Goal: Transaction & Acquisition: Purchase product/service

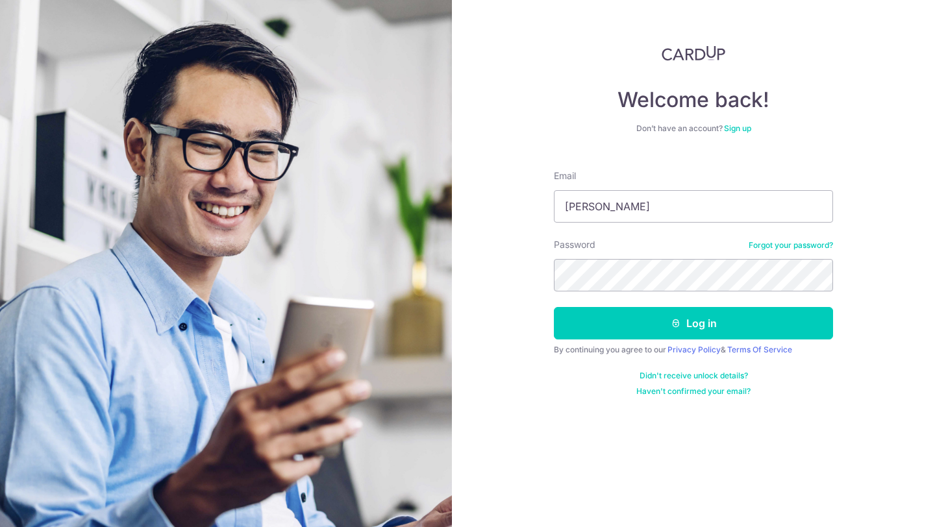
type input "[PERSON_NAME][EMAIL_ADDRESS][PERSON_NAME][DOMAIN_NAME]"
click at [554, 307] on button "Log in" at bounding box center [693, 323] width 279 height 32
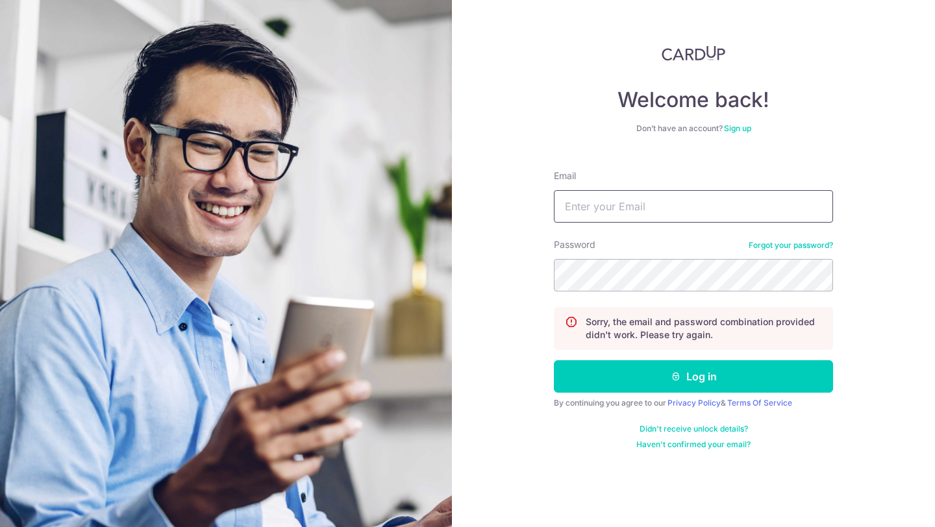
click at [649, 206] on input "Email" at bounding box center [693, 206] width 279 height 32
type input "[PERSON_NAME][EMAIL_ADDRESS][PERSON_NAME][DOMAIN_NAME]"
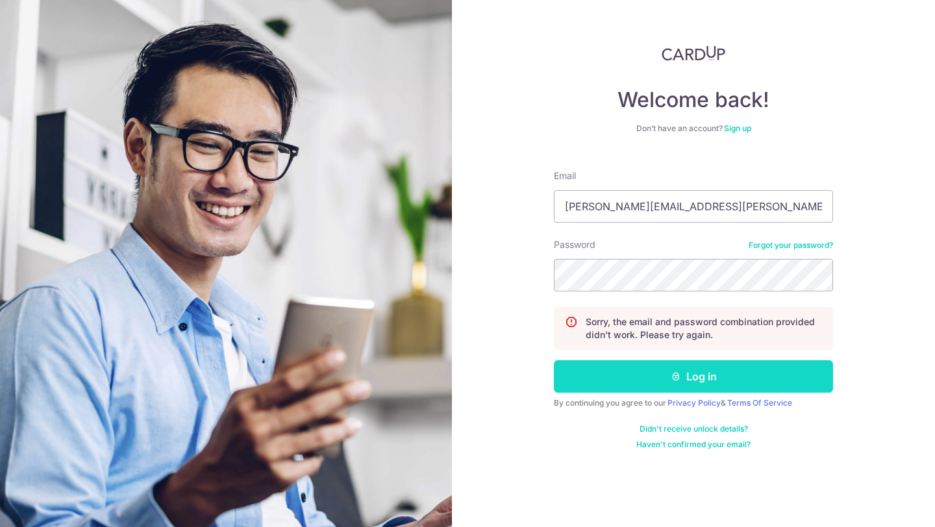
click at [673, 376] on icon "submit" at bounding box center [676, 376] width 10 height 10
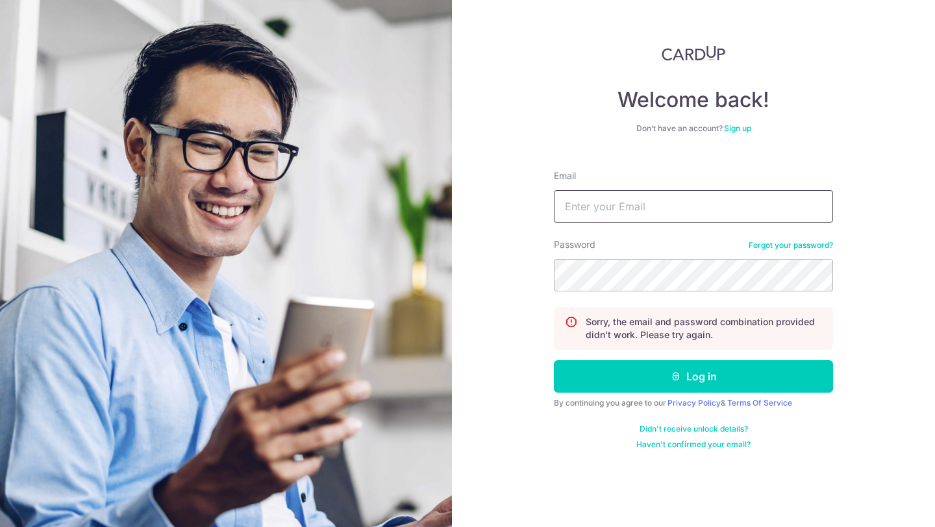
click at [628, 190] on input "Email" at bounding box center [693, 206] width 279 height 32
type input "[PERSON_NAME][EMAIL_ADDRESS][PERSON_NAME][DOMAIN_NAME]"
click at [554, 360] on button "Log in" at bounding box center [693, 376] width 279 height 32
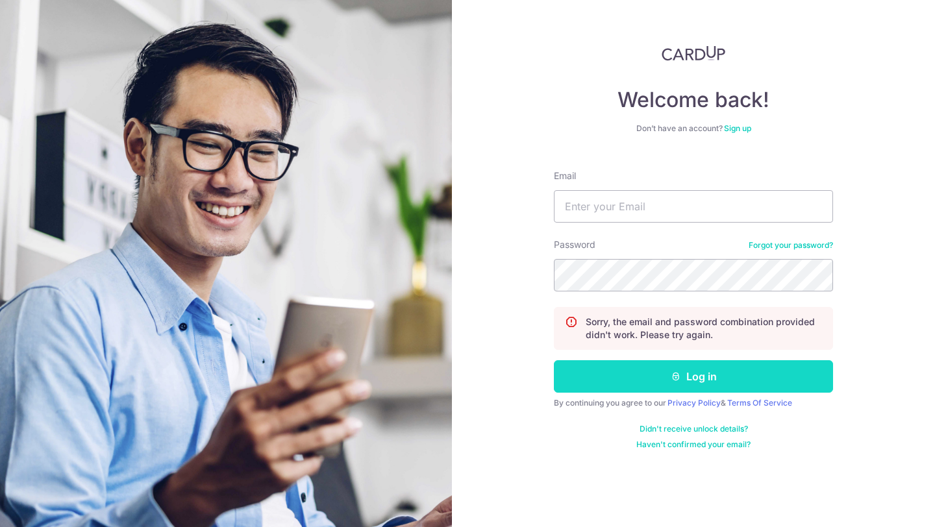
click at [680, 370] on button "Log in" at bounding box center [693, 376] width 279 height 32
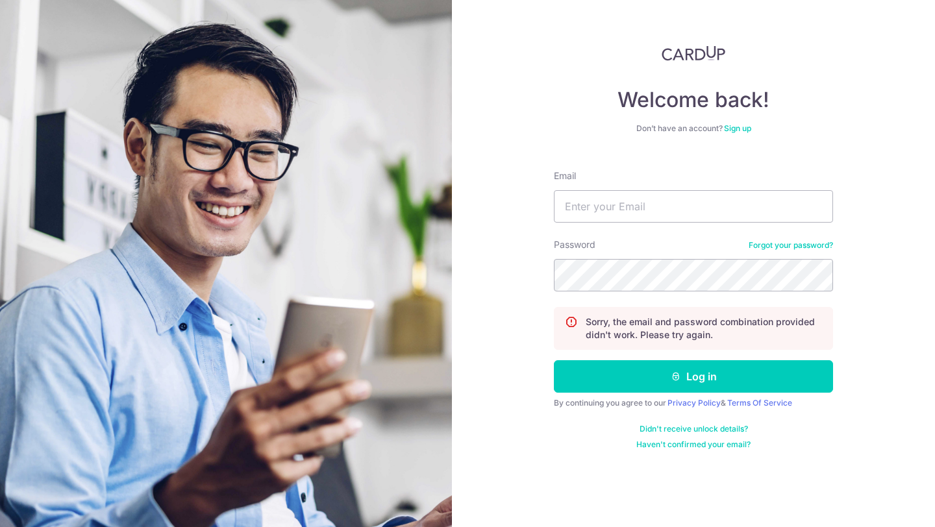
click at [663, 182] on div "Email" at bounding box center [693, 195] width 279 height 53
click at [632, 210] on input "Email" at bounding box center [693, 206] width 279 height 32
type input "[PERSON_NAME][EMAIL_ADDRESS][PERSON_NAME][DOMAIN_NAME]"
click at [808, 236] on form "Email shirley.yy.lee@gmail.com Password Forgot your password? Sorry, the email …" at bounding box center [693, 305] width 279 height 290
click at [796, 243] on link "Forgot your password?" at bounding box center [790, 245] width 84 height 10
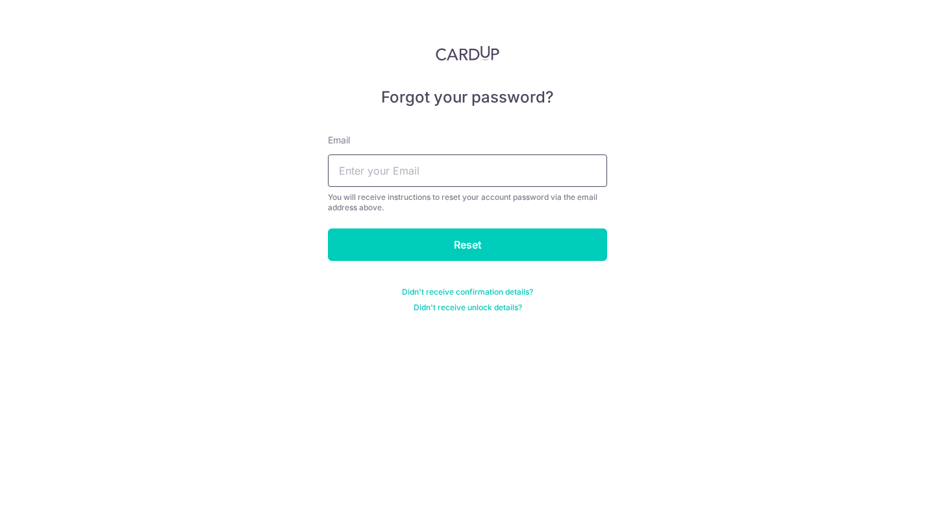
click at [471, 173] on input "text" at bounding box center [467, 170] width 279 height 32
type input "[PERSON_NAME][EMAIL_ADDRESS][PERSON_NAME][DOMAIN_NAME]"
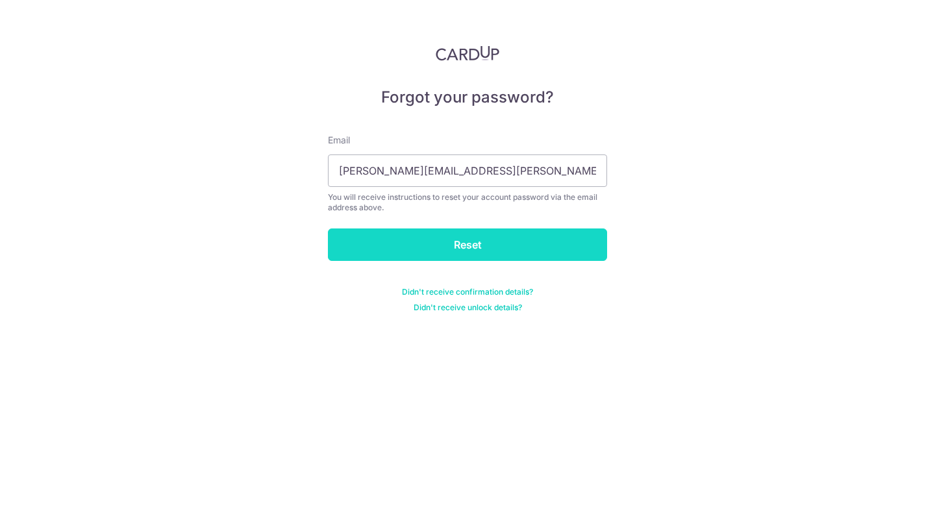
click at [530, 254] on input "Reset" at bounding box center [467, 244] width 279 height 32
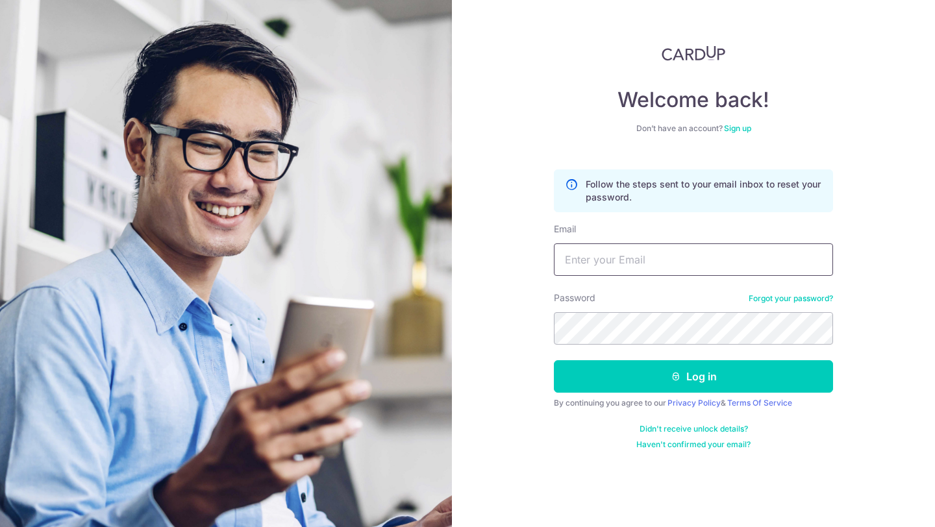
click at [565, 251] on input "Email" at bounding box center [693, 259] width 279 height 32
type input "[PERSON_NAME][EMAIL_ADDRESS][PERSON_NAME][DOMAIN_NAME]"
click at [554, 360] on button "Log in" at bounding box center [693, 376] width 279 height 32
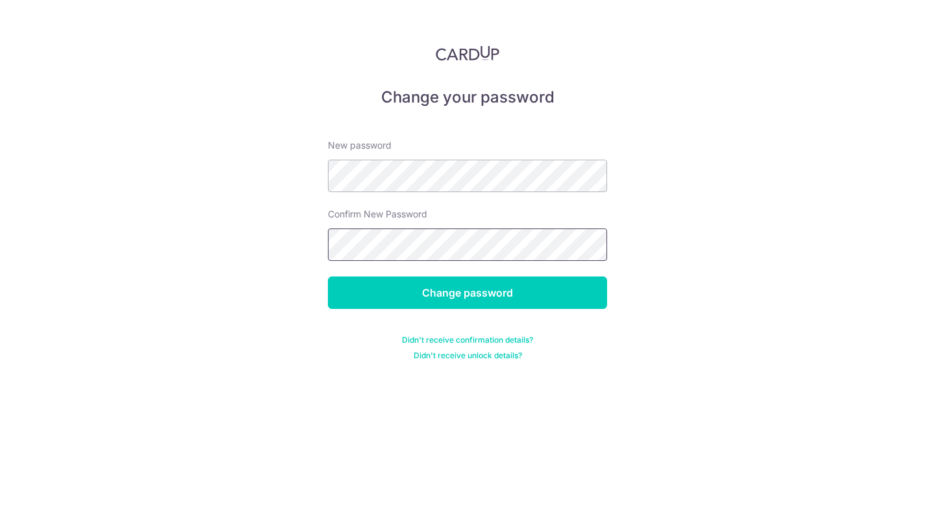
click at [328, 277] on input "Change password" at bounding box center [467, 293] width 279 height 32
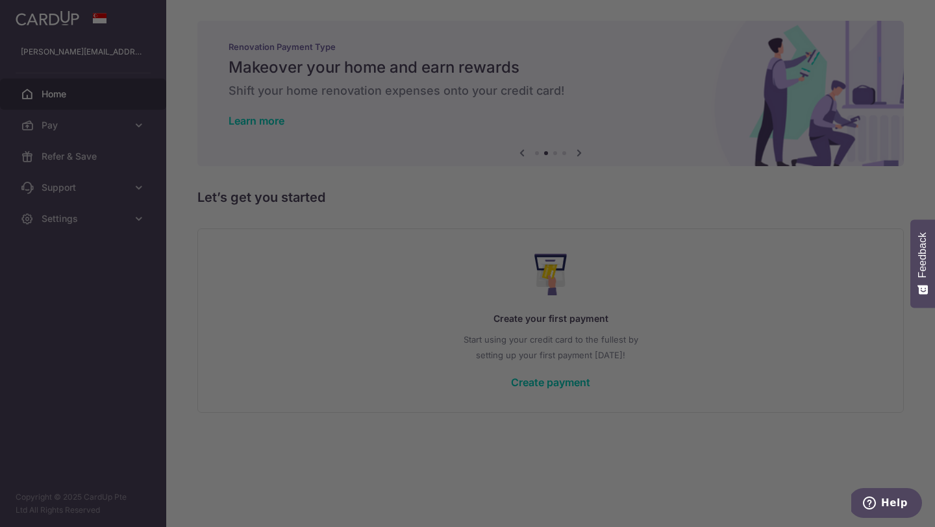
click at [54, 205] on div at bounding box center [472, 266] width 944 height 532
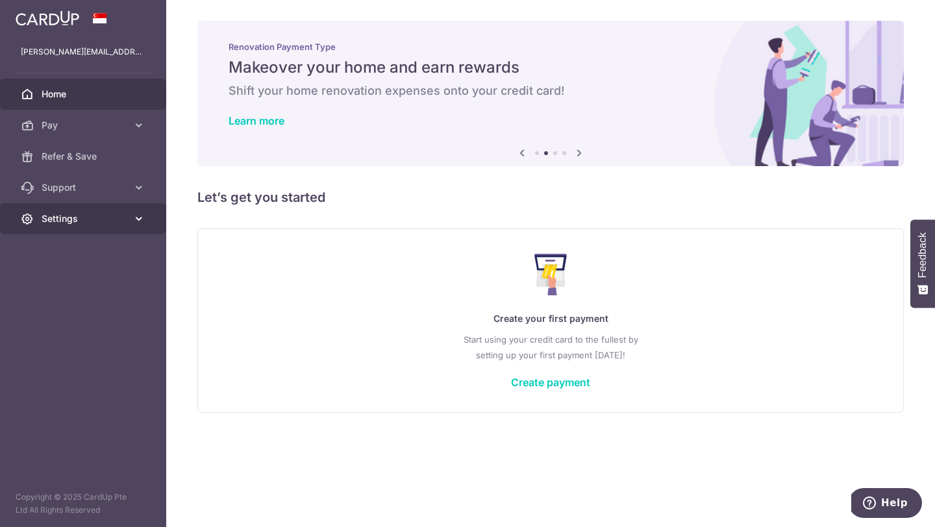
click at [138, 219] on icon at bounding box center [138, 218] width 13 height 13
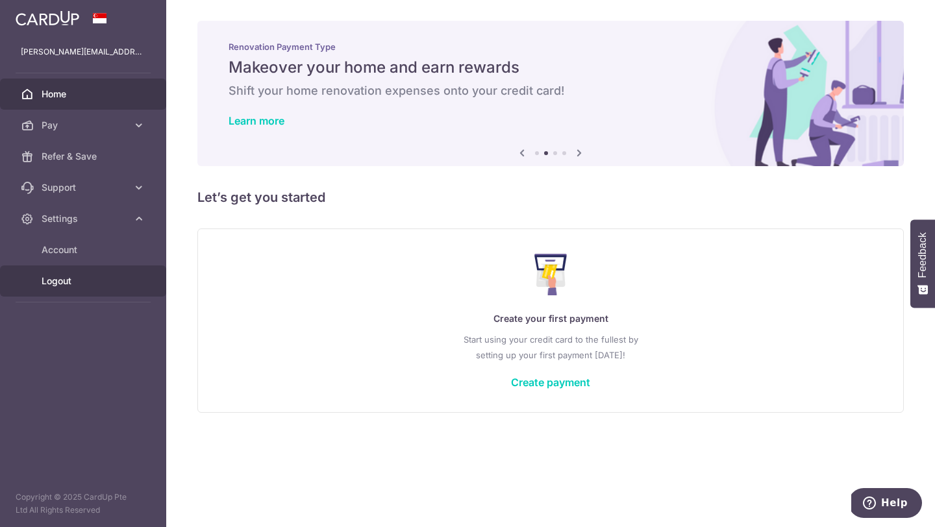
click at [98, 270] on link "Logout" at bounding box center [83, 280] width 166 height 31
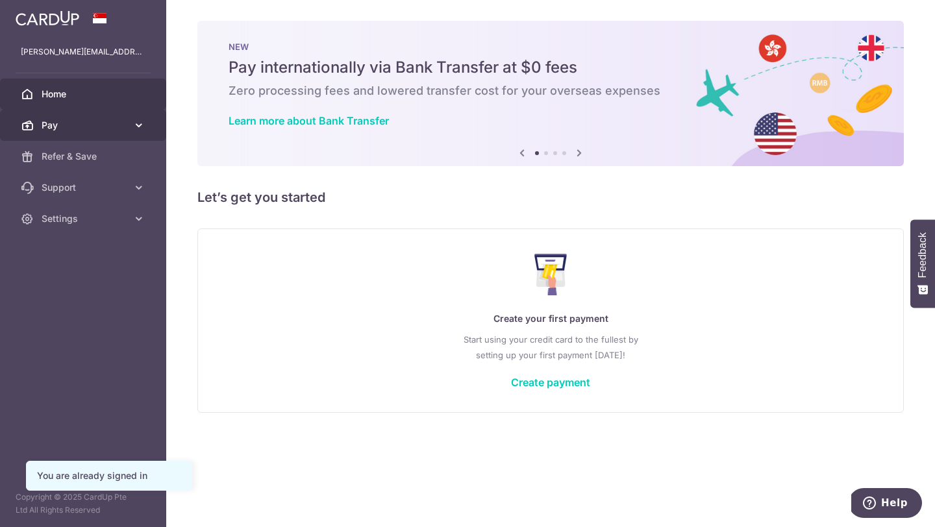
click at [115, 125] on span "Pay" at bounding box center [85, 125] width 86 height 13
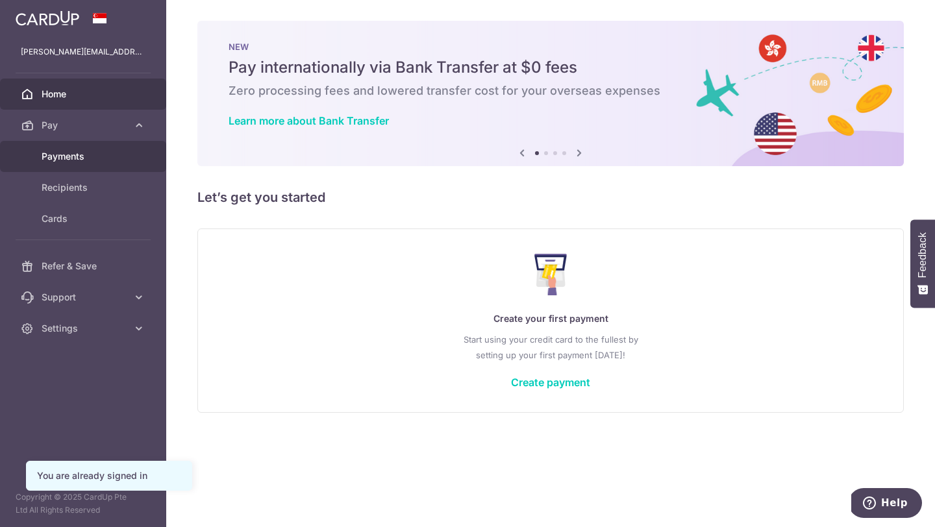
click at [87, 160] on span "Payments" at bounding box center [85, 156] width 86 height 13
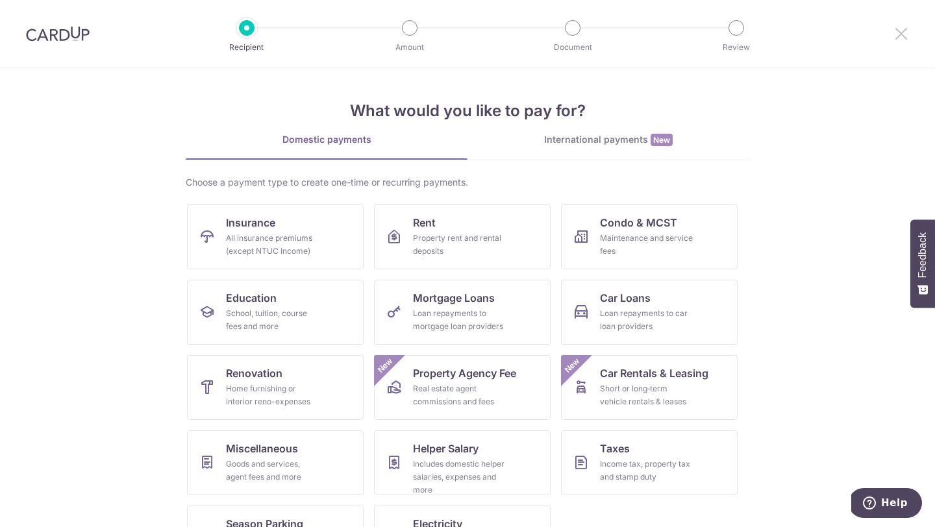
click at [893, 36] on icon at bounding box center [901, 33] width 16 height 16
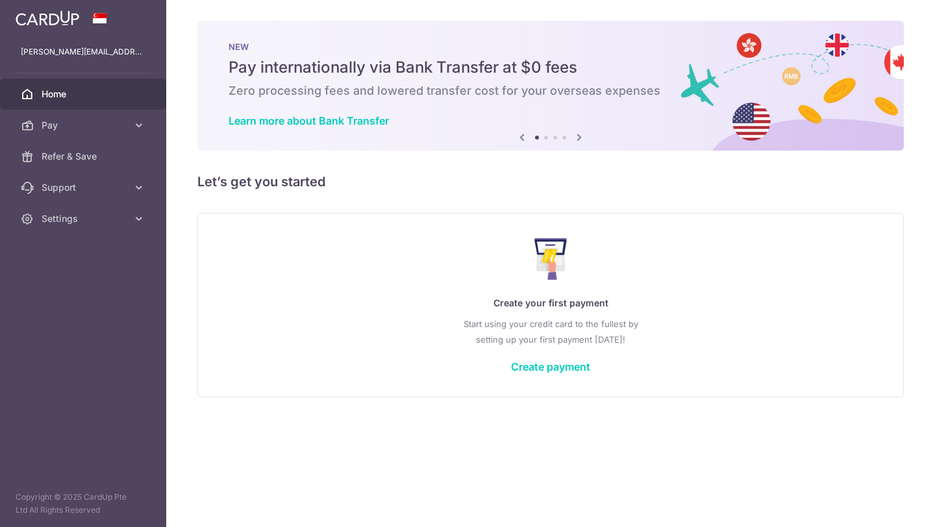
click at [898, 32] on div "NEW Pay internationally via Bank Transfer at $0 fees Zero processing fees and l…" at bounding box center [550, 86] width 706 height 130
drag, startPoint x: 814, startPoint y: 145, endPoint x: 458, endPoint y: 314, distance: 394.3
click at [458, 316] on div "× Pause Schedule Pause all future payments in this series Pause just this one p…" at bounding box center [550, 263] width 769 height 527
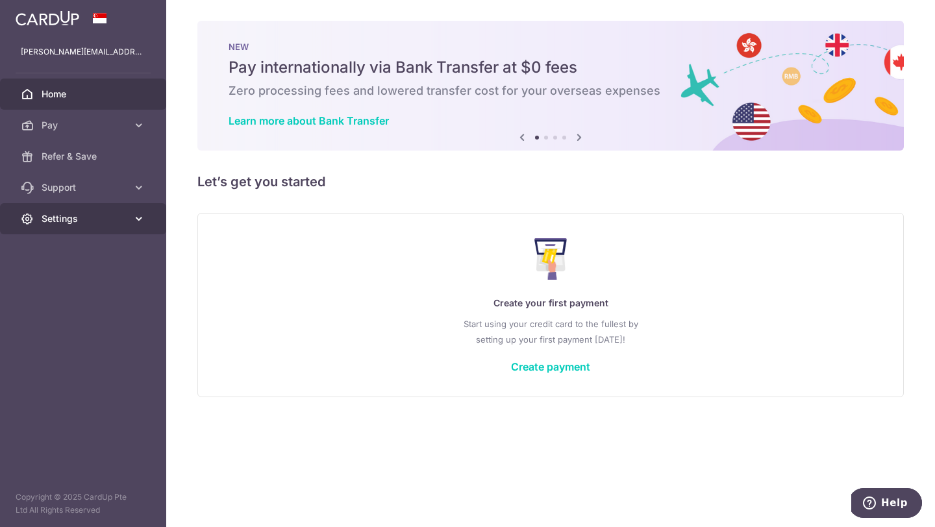
click at [104, 223] on span "Settings" at bounding box center [85, 218] width 86 height 13
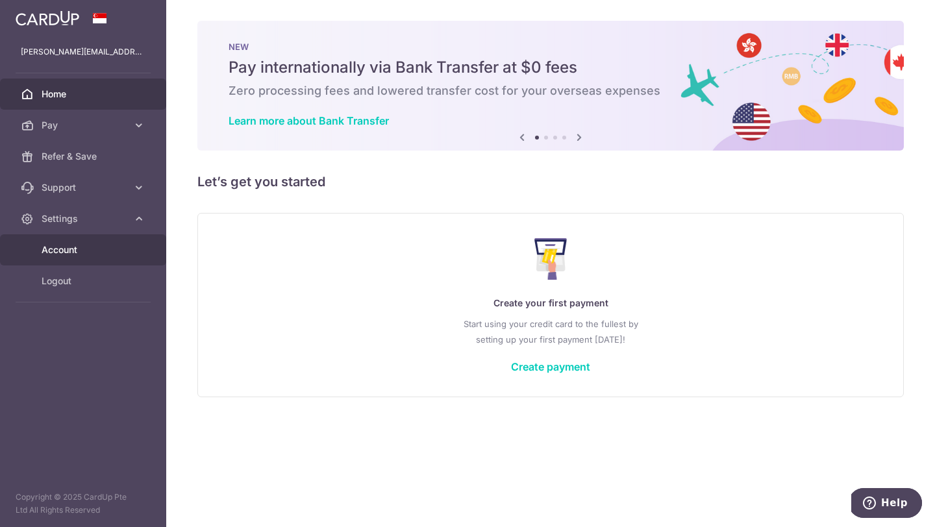
click at [86, 249] on span "Account" at bounding box center [85, 249] width 86 height 13
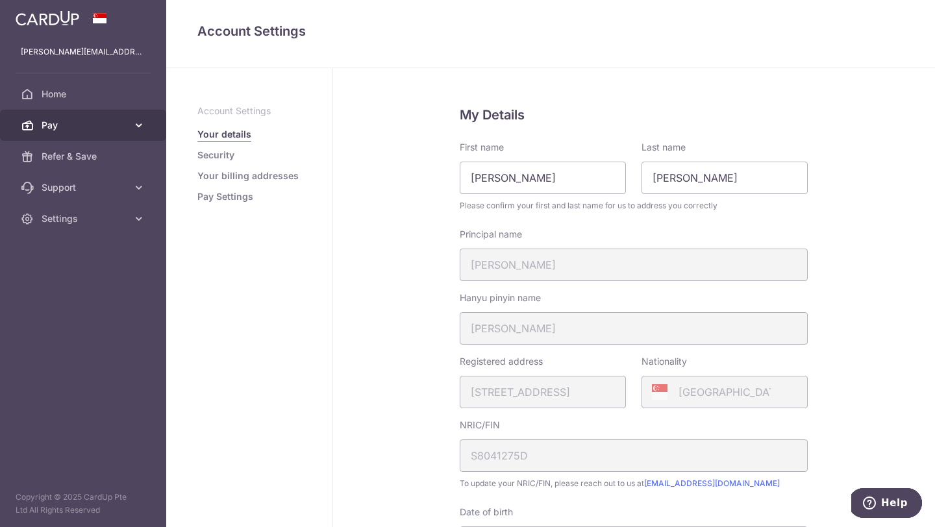
click at [126, 123] on span "Pay" at bounding box center [85, 125] width 86 height 13
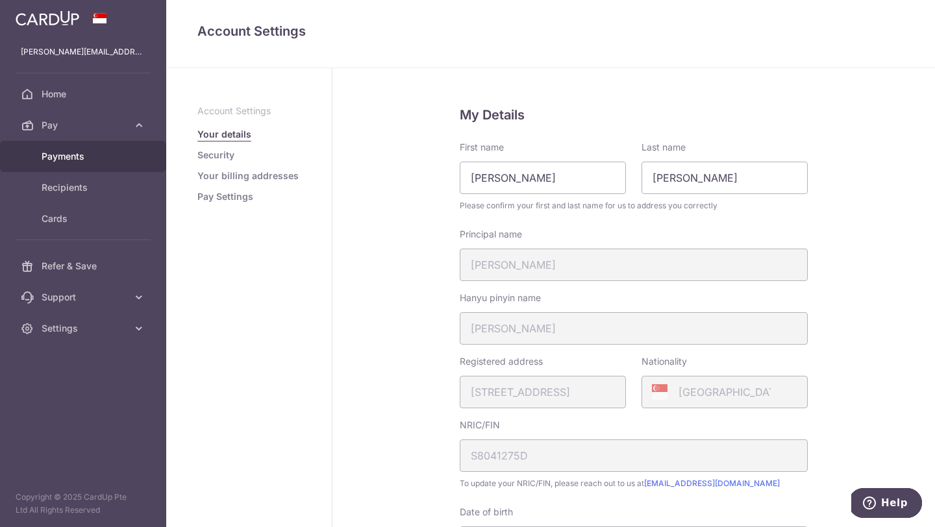
click at [88, 153] on span "Payments" at bounding box center [85, 156] width 86 height 13
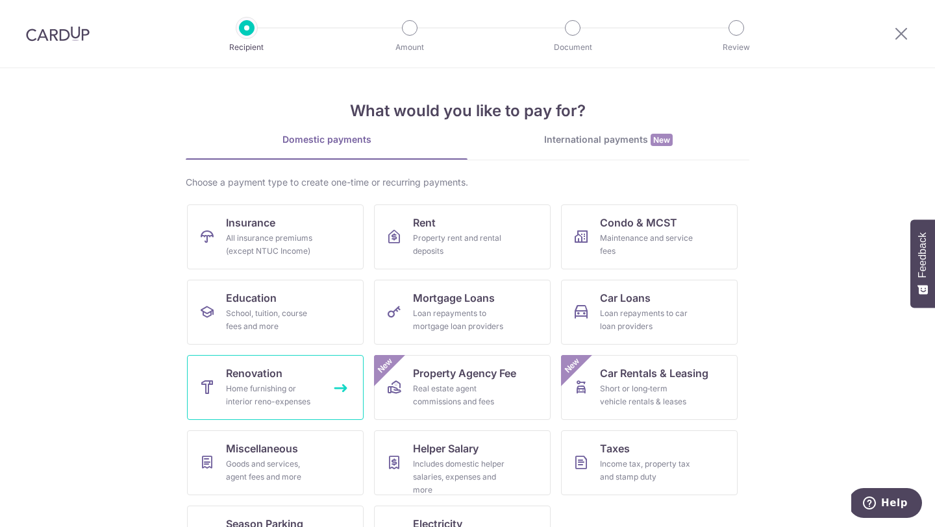
click at [269, 376] on span "Renovation" at bounding box center [254, 373] width 56 height 16
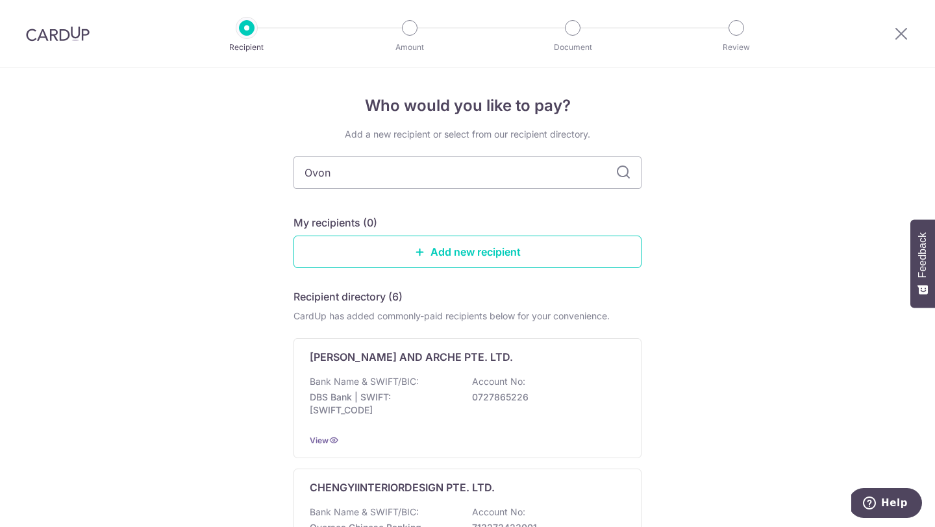
type input "Ovon"
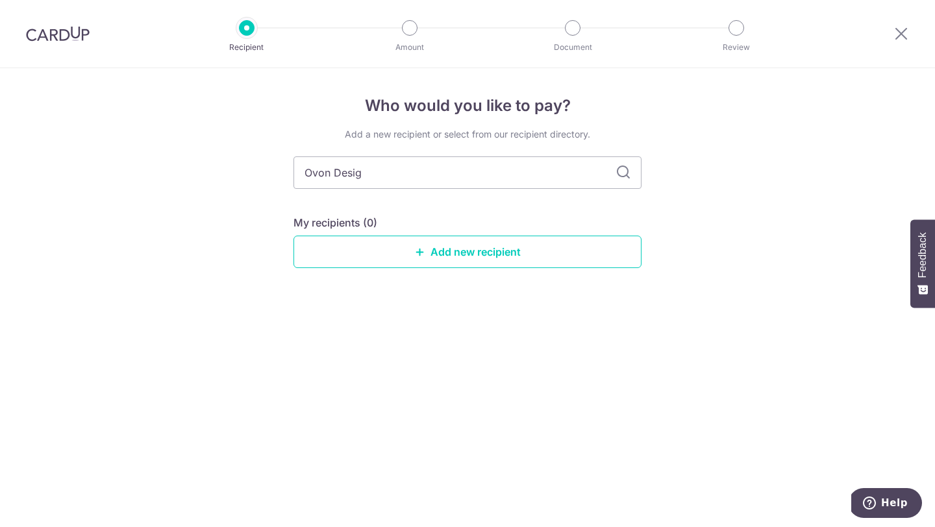
type input "Ovon Design"
type input "Ovon Desig"
drag, startPoint x: 406, startPoint y: 173, endPoint x: 288, endPoint y: 166, distance: 117.7
click at [288, 166] on div "Who would you like to pay? Add a new recipient or select from our recipient dir…" at bounding box center [467, 297] width 935 height 459
type input "OVON De"
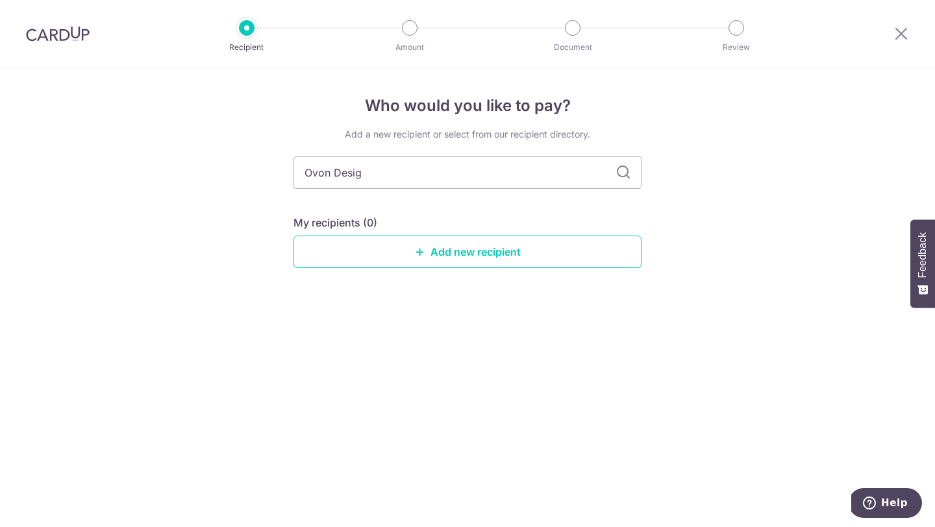
type input "Ovon Design"
click at [465, 263] on link "Add new recipient" at bounding box center [467, 252] width 348 height 32
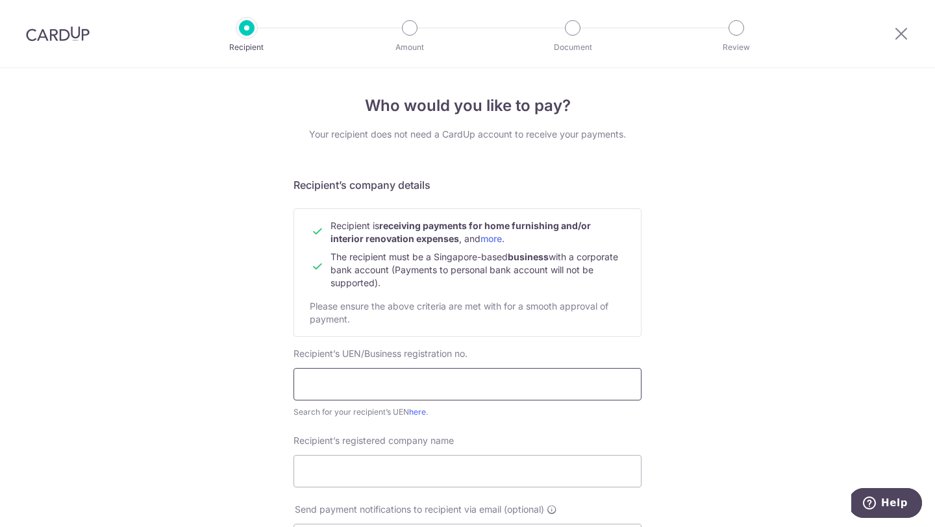
click at [402, 391] on input "text" at bounding box center [467, 384] width 348 height 32
type input "201712182W"
click at [388, 467] on input "Recipient’s registered company name" at bounding box center [467, 471] width 348 height 32
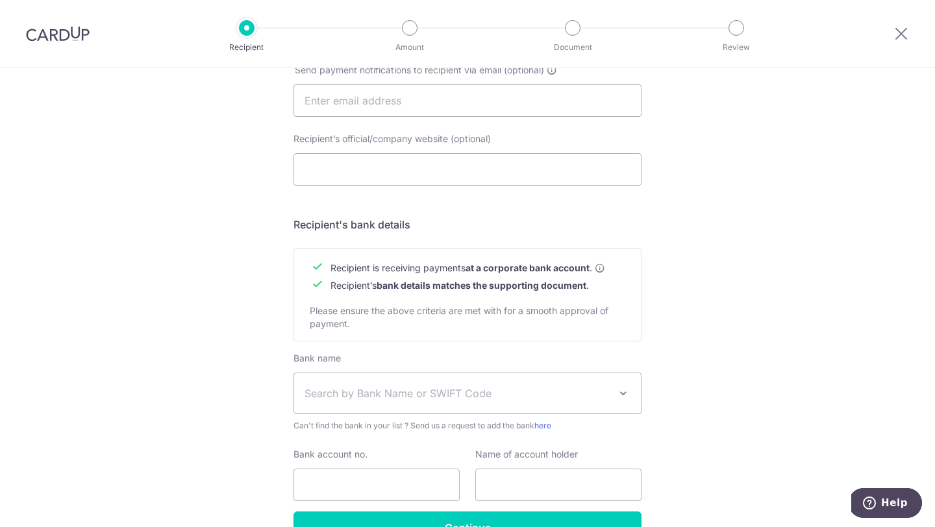
scroll to position [448, 0]
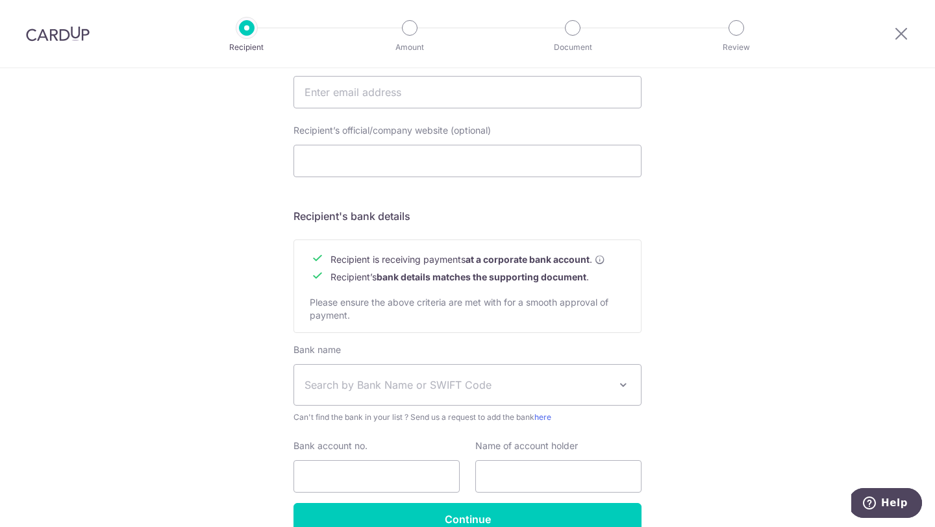
type input "OVON DESIGN PTE LTD"
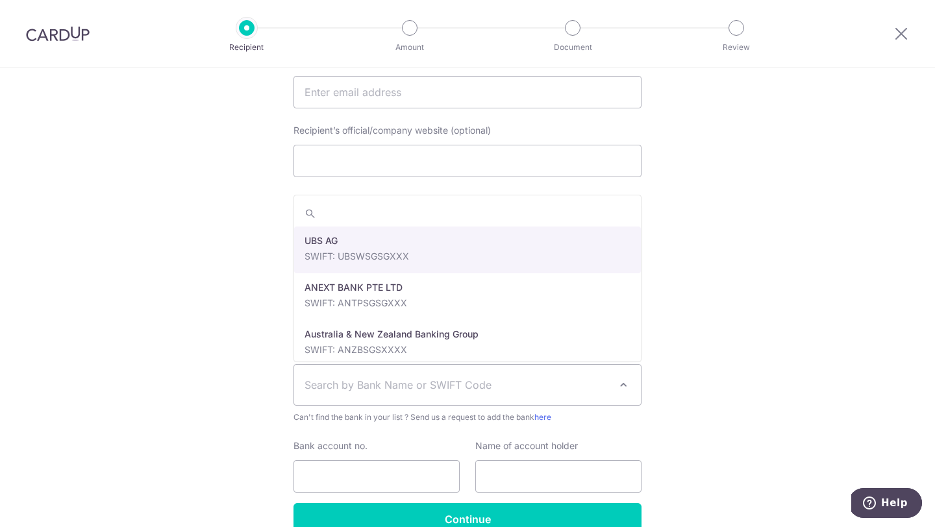
click at [385, 393] on span "Search by Bank Name or SWIFT Code" at bounding box center [467, 385] width 347 height 40
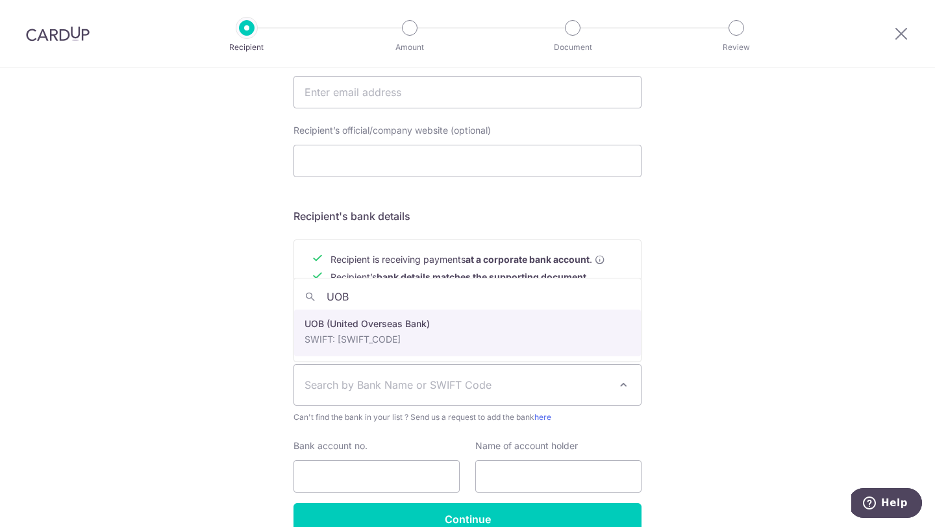
type input "UOB"
select select "18"
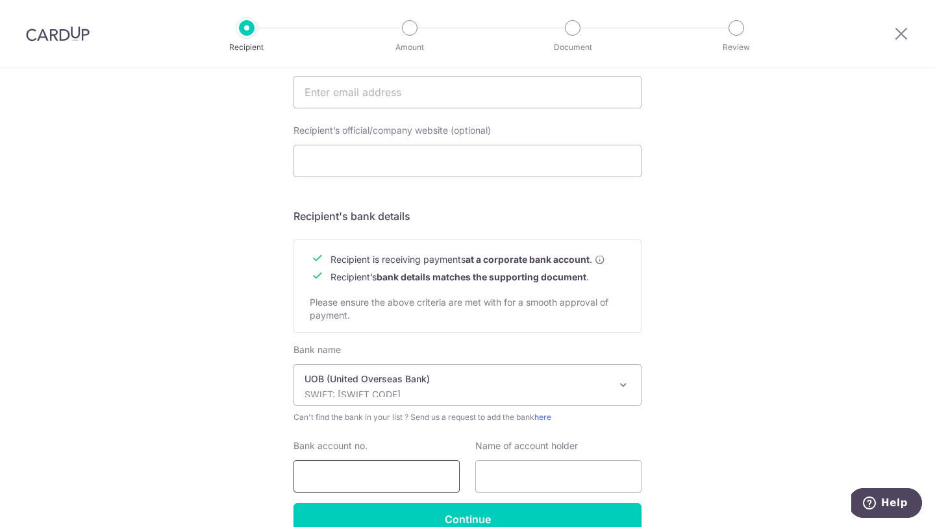
click at [360, 470] on input "Bank account no." at bounding box center [376, 476] width 166 height 32
type input "3643177852"
type input "OVON DESIGN PTE LTD"
drag, startPoint x: 403, startPoint y: 475, endPoint x: 222, endPoint y: 479, distance: 181.1
click at [222, 479] on div "Who would you like to pay? Your recipient does not need a CardUp account to rec…" at bounding box center [467, 108] width 935 height 976
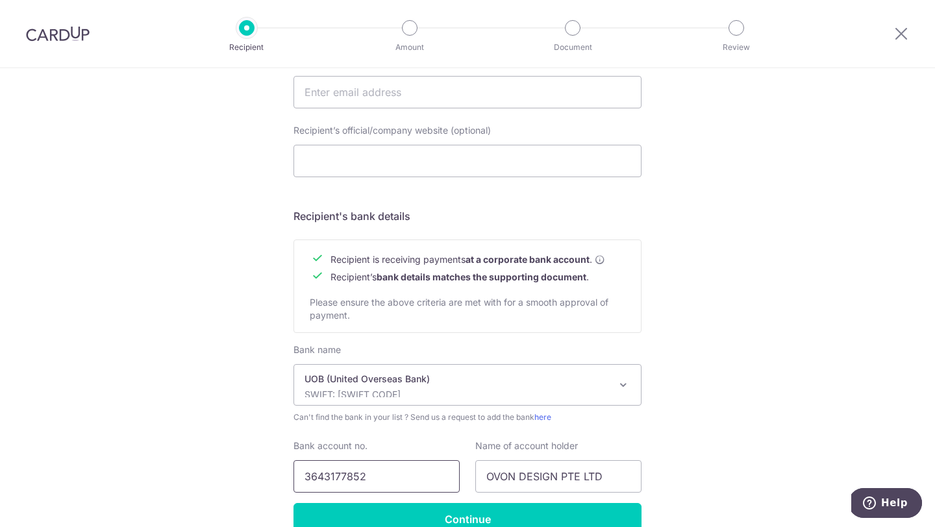
click at [400, 474] on input "3643177852" at bounding box center [376, 476] width 166 height 32
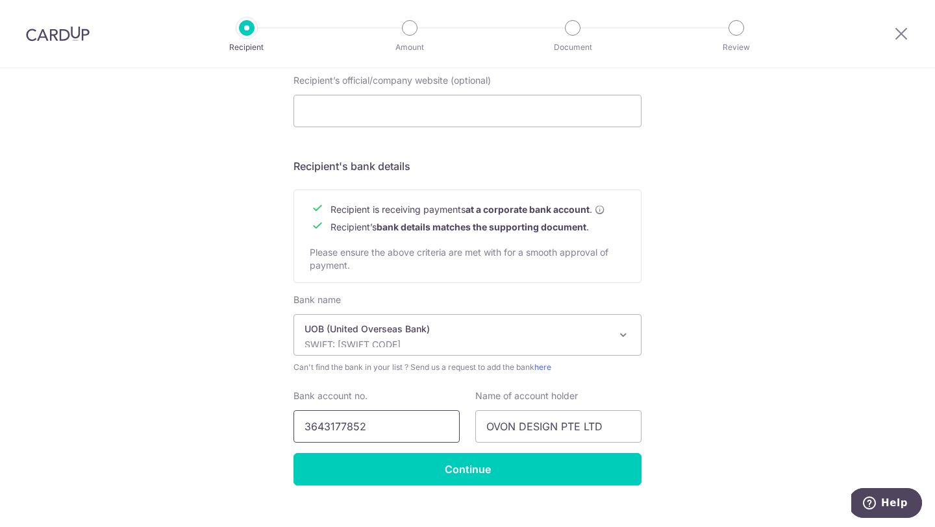
scroll to position [499, 0]
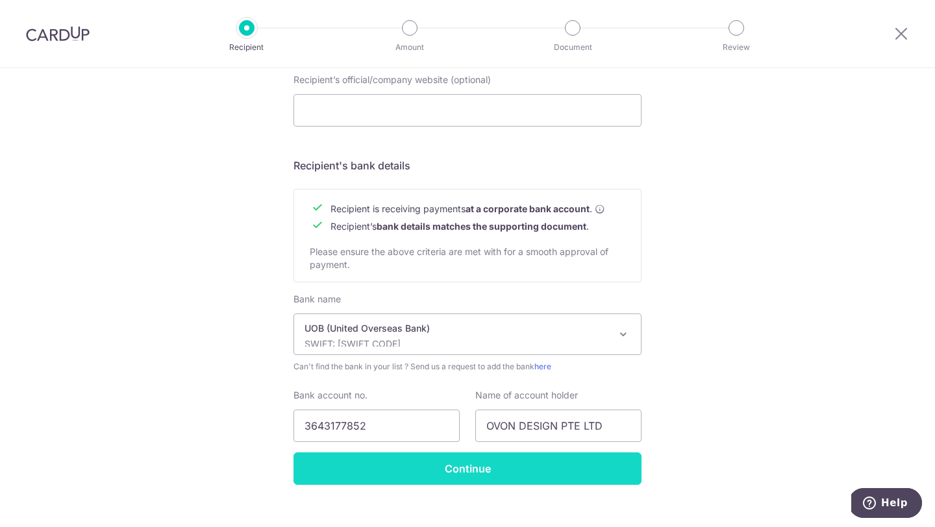
click at [473, 471] on input "Continue" at bounding box center [467, 468] width 348 height 32
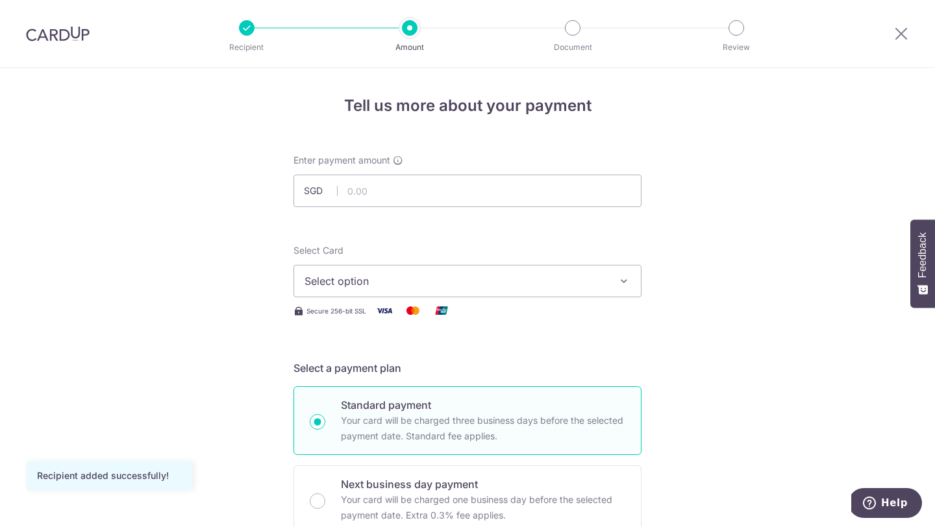
click at [418, 293] on button "Select option" at bounding box center [467, 281] width 348 height 32
click at [391, 321] on span "Add credit card" at bounding box center [479, 317] width 302 height 13
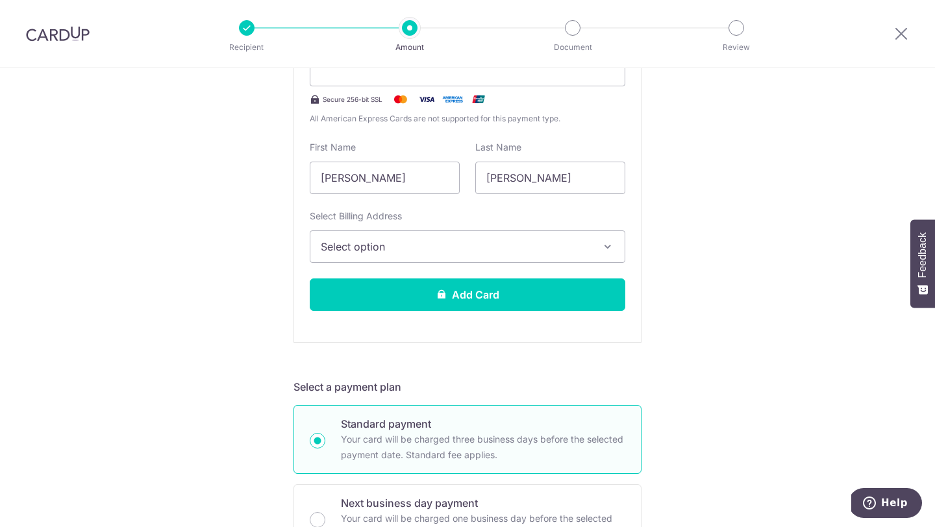
scroll to position [321, 0]
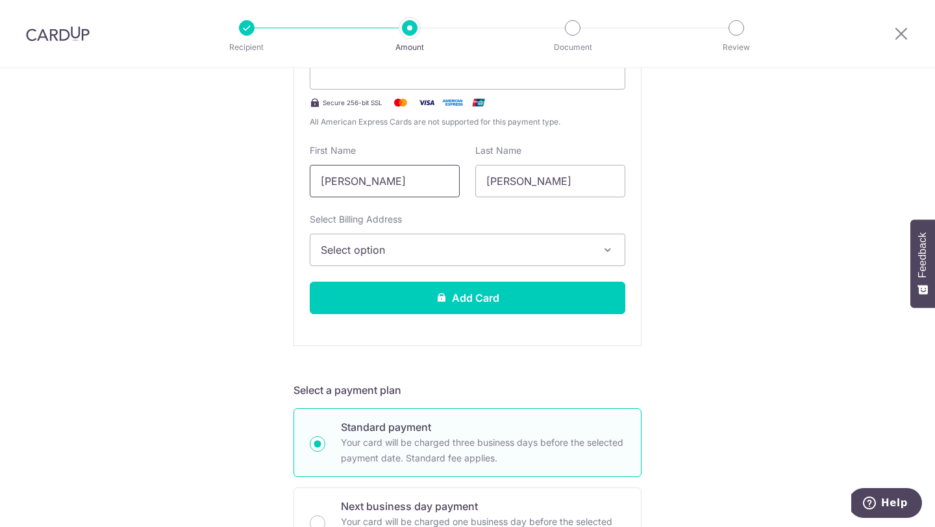
drag, startPoint x: 402, startPoint y: 188, endPoint x: 238, endPoint y: 188, distance: 164.9
drag, startPoint x: 361, startPoint y: 181, endPoint x: 234, endPoint y: 182, distance: 126.6
type input "[PERSON_NAME]"
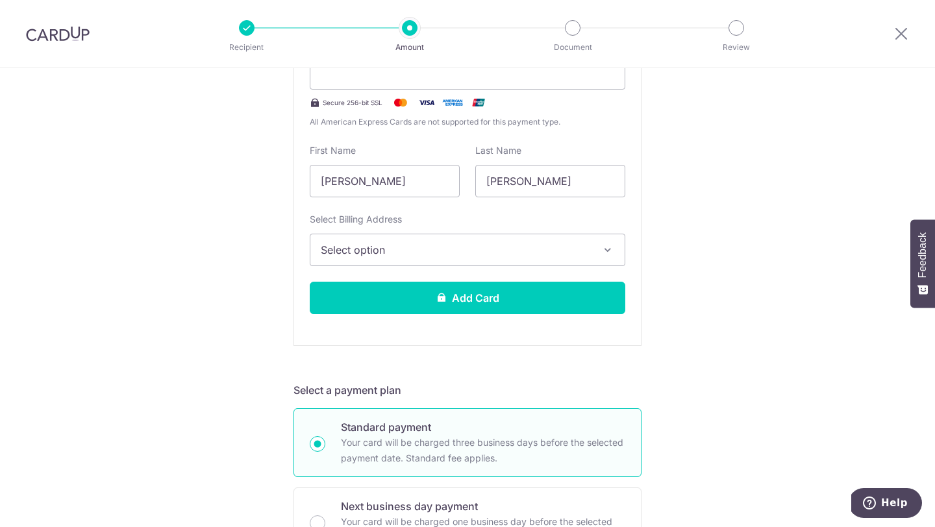
click at [334, 241] on button "Select option" at bounding box center [467, 250] width 315 height 32
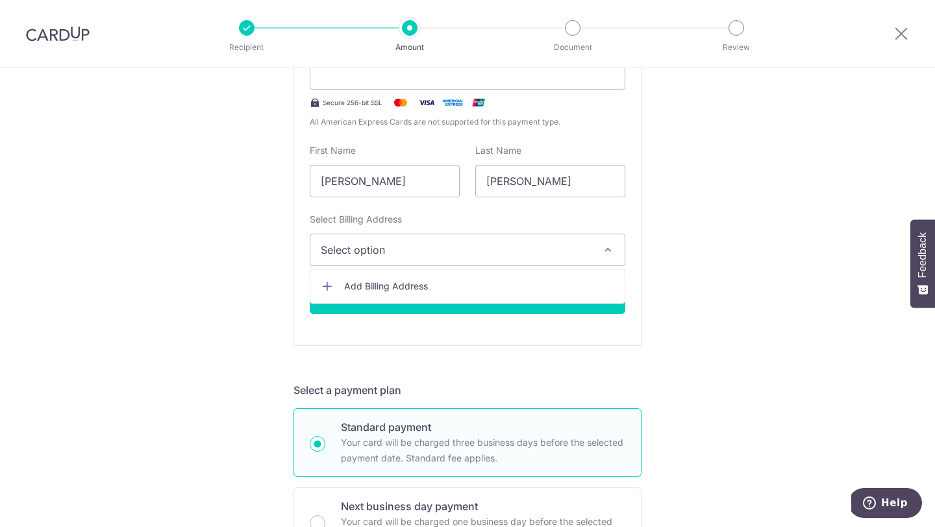
click at [367, 288] on span "Add Billing Address" at bounding box center [479, 286] width 270 height 13
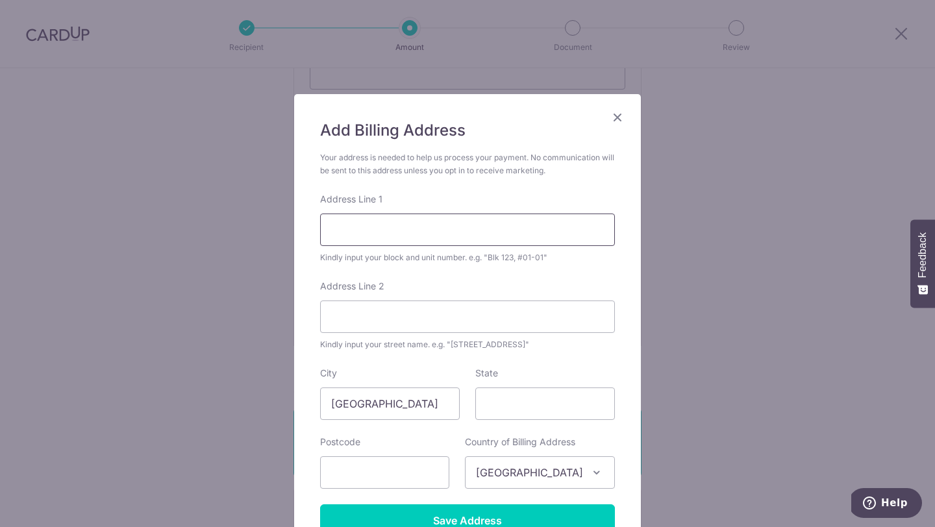
click at [362, 221] on input "Address Line 1" at bounding box center [467, 230] width 295 height 32
type input "181 TANJUNG RHU ROAD #07-20"
type input "436922"
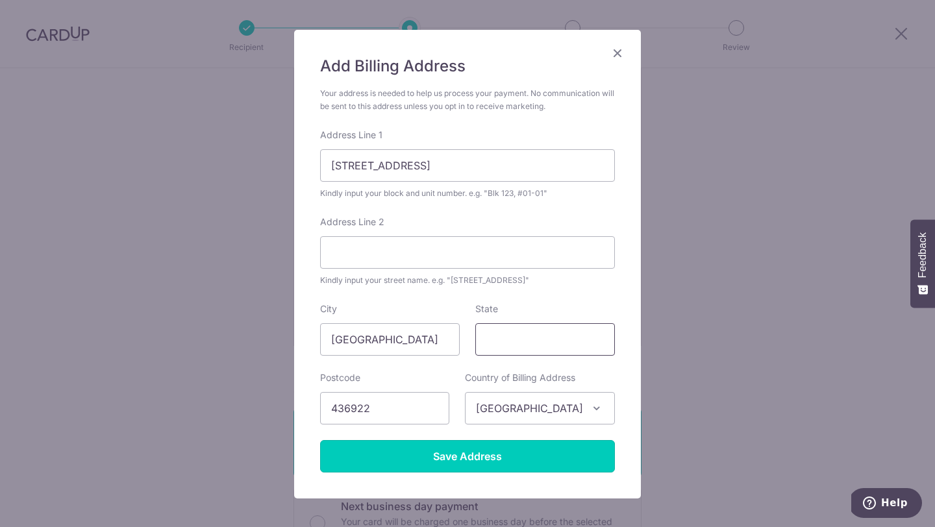
scroll to position [66, 0]
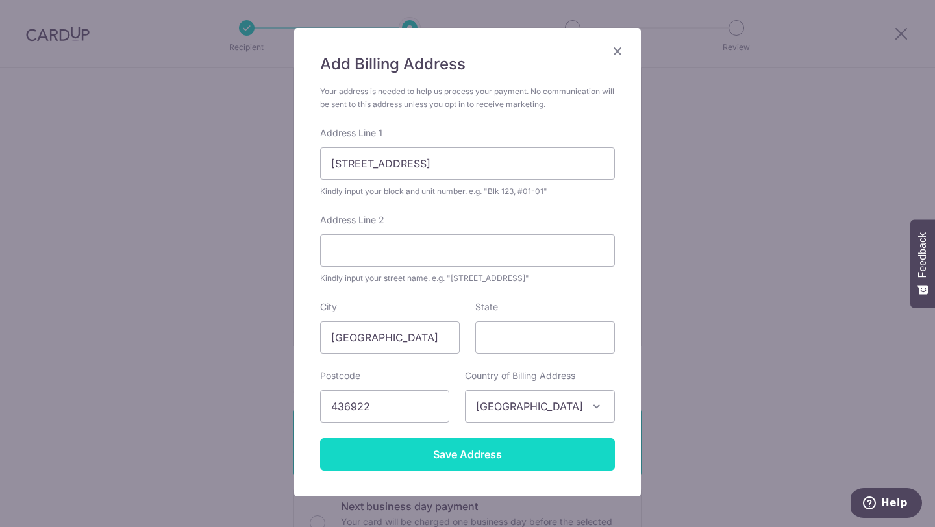
click at [458, 463] on input "Save Address" at bounding box center [467, 454] width 295 height 32
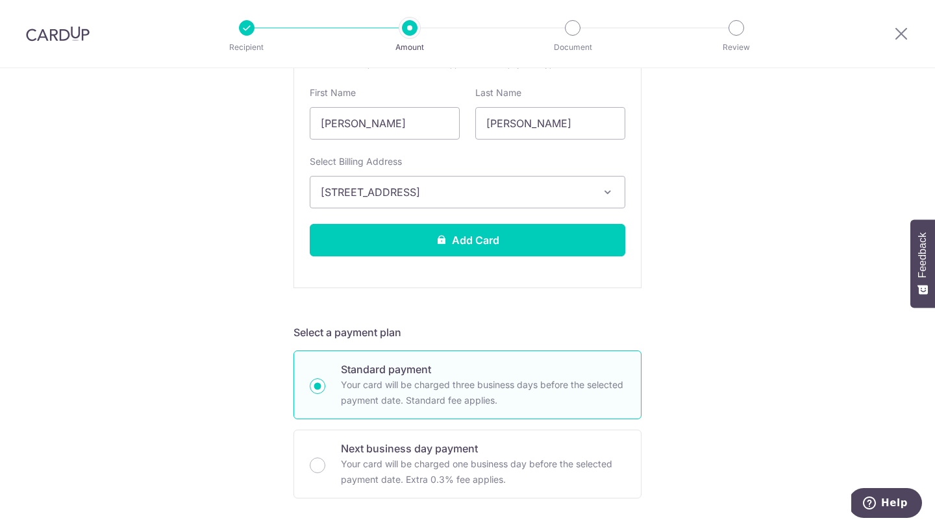
scroll to position [389, 0]
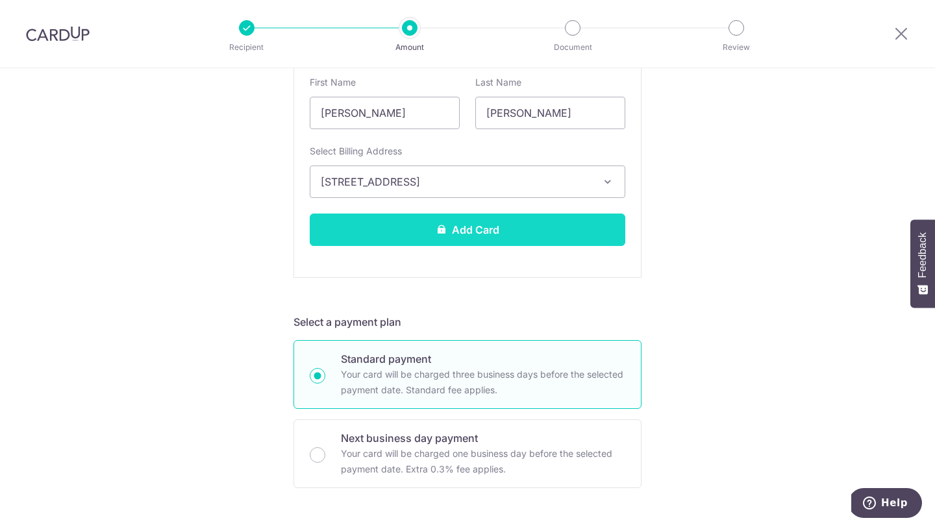
click at [427, 229] on button "Add Card" at bounding box center [467, 230] width 315 height 32
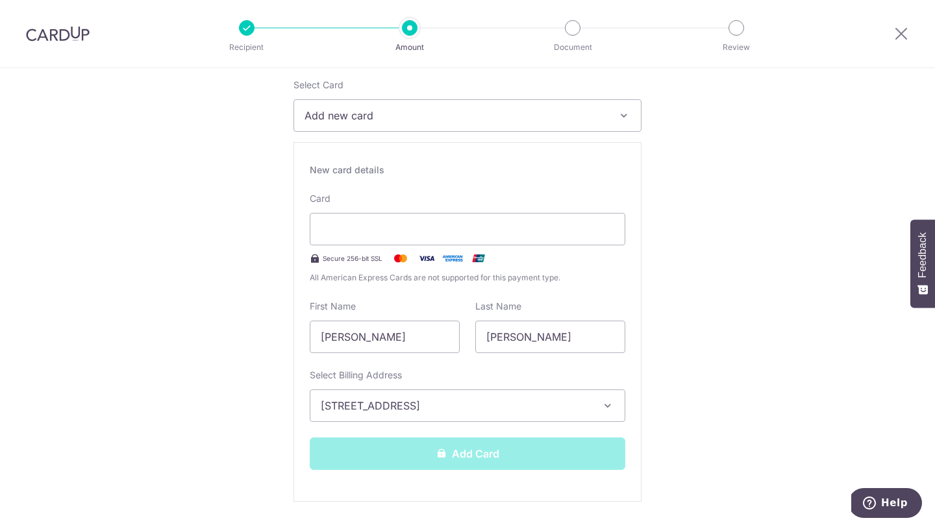
scroll to position [149, 0]
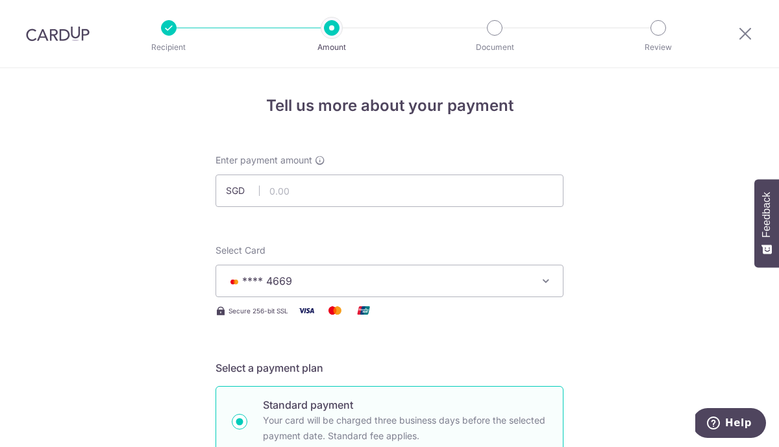
click at [746, 34] on icon at bounding box center [745, 33] width 16 height 16
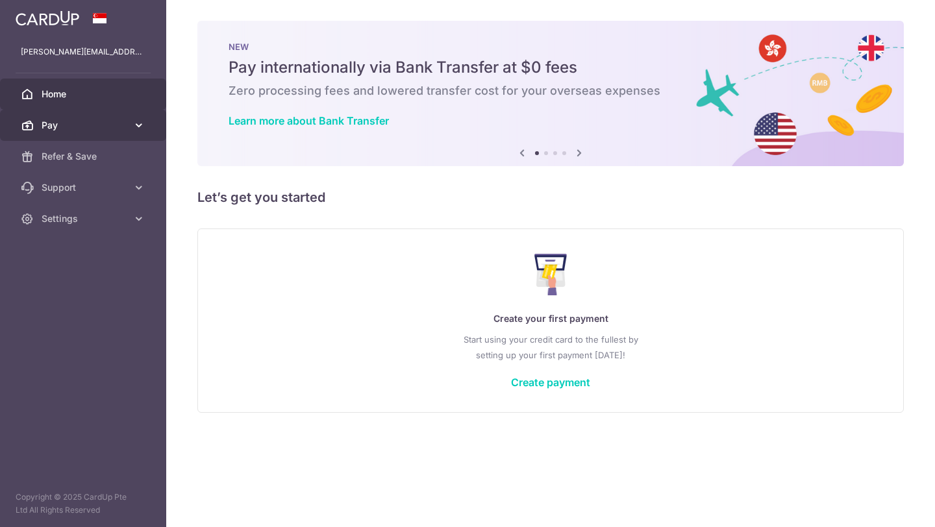
click at [88, 134] on link "Pay" at bounding box center [83, 125] width 166 height 31
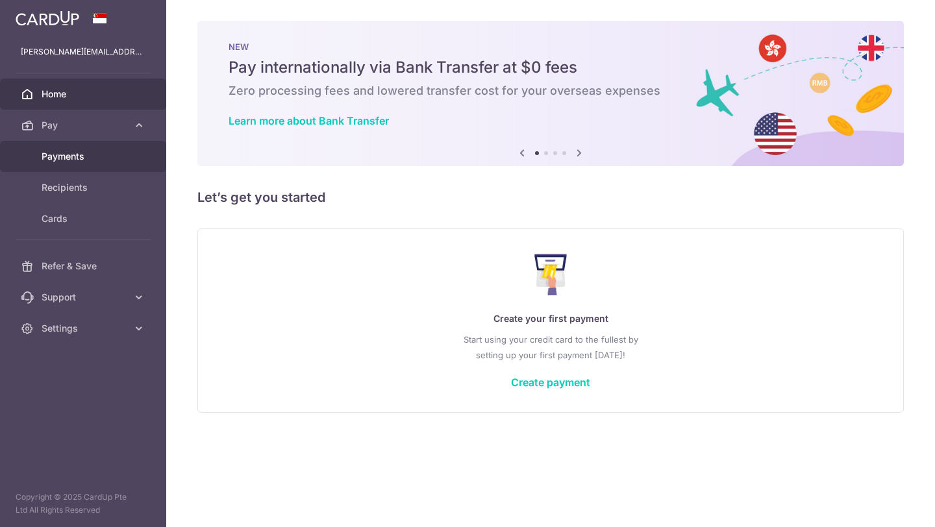
click at [82, 165] on link "Payments" at bounding box center [83, 156] width 166 height 31
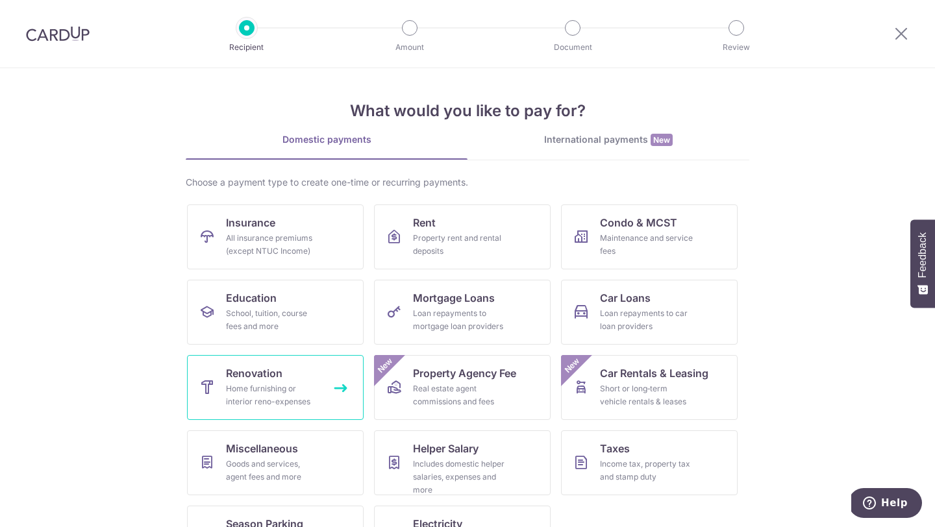
click at [234, 388] on div "Home furnishing or interior reno-expenses" at bounding box center [272, 395] width 93 height 26
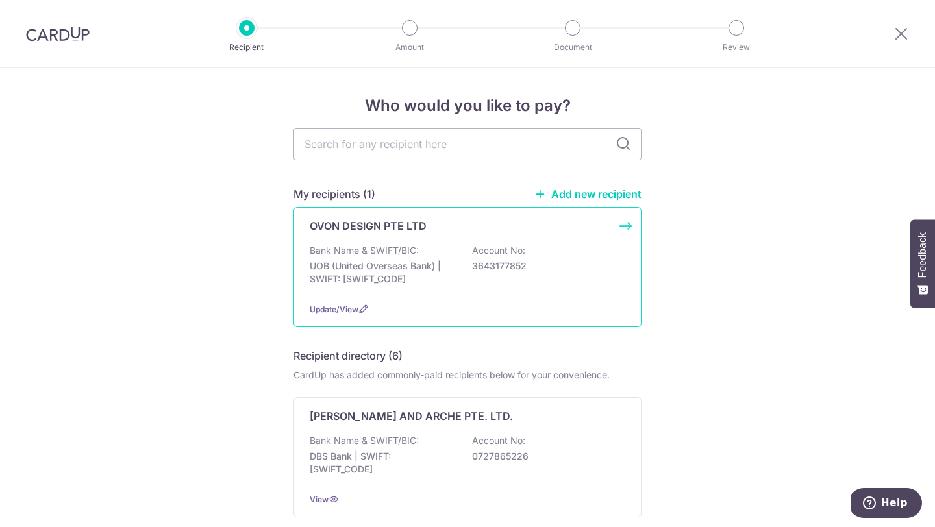
click at [371, 270] on p "UOB (United Overseas Bank) | SWIFT: UOVBSGSGXXX" at bounding box center [382, 273] width 145 height 26
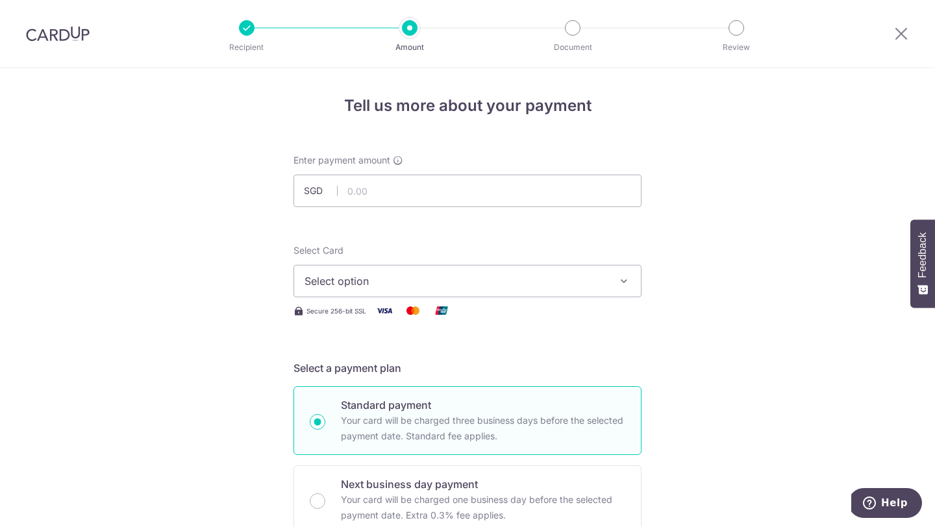
scroll to position [2, 0]
click at [909, 31] on div at bounding box center [901, 34] width 68 height 68
click at [898, 34] on icon at bounding box center [901, 33] width 16 height 16
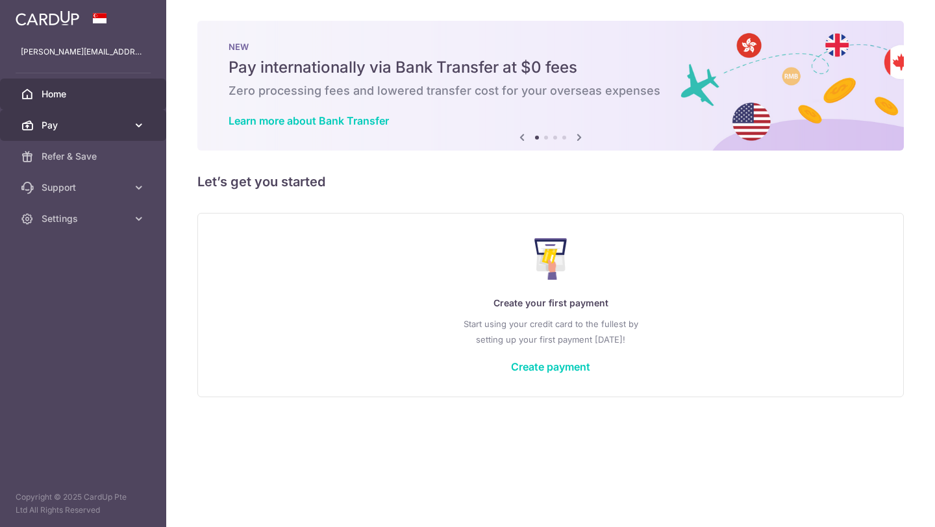
click at [55, 127] on span "Pay" at bounding box center [85, 125] width 86 height 13
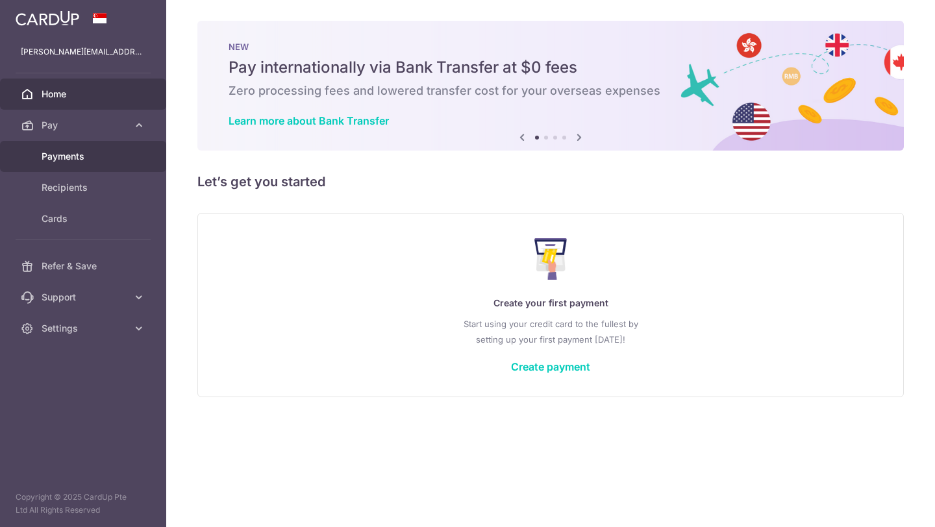
click at [84, 163] on link "Payments" at bounding box center [83, 156] width 166 height 31
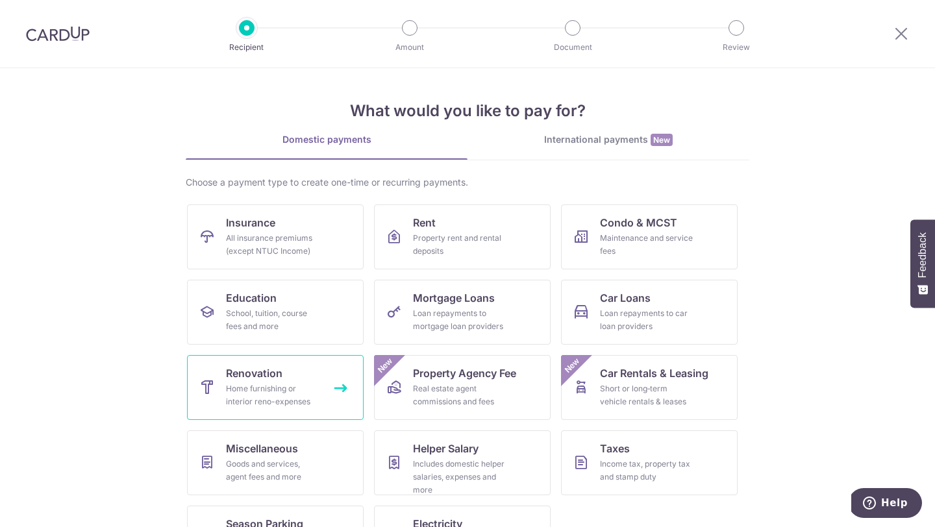
click at [289, 389] on div "Home furnishing or interior reno-expenses" at bounding box center [272, 395] width 93 height 26
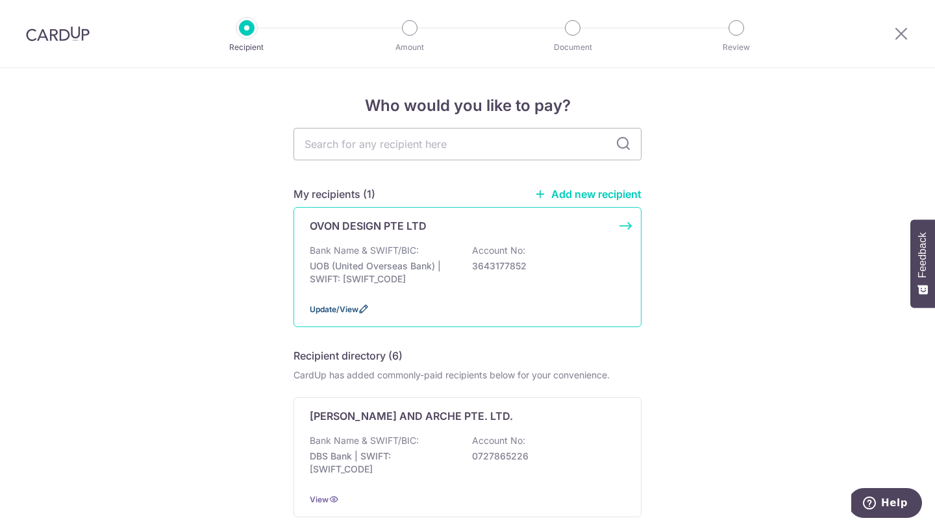
click at [351, 308] on span "Update/View" at bounding box center [334, 309] width 49 height 10
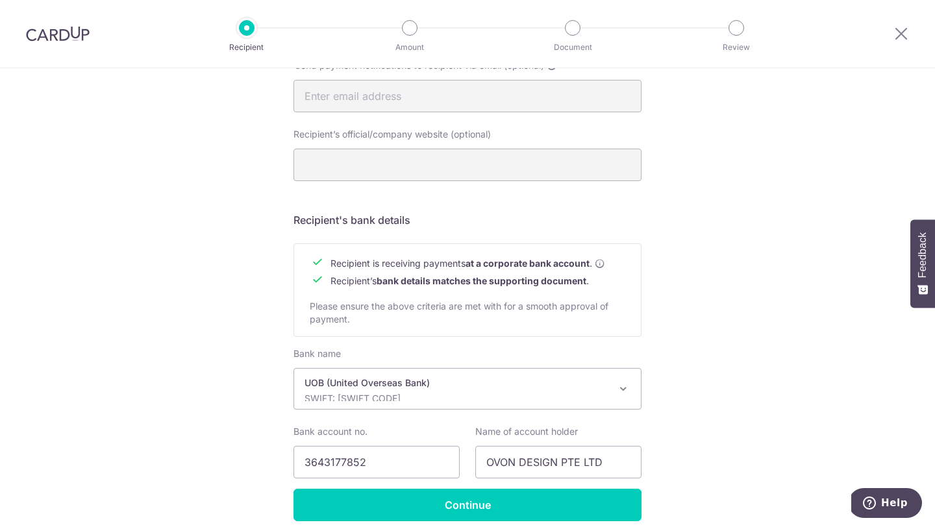
scroll to position [500, 0]
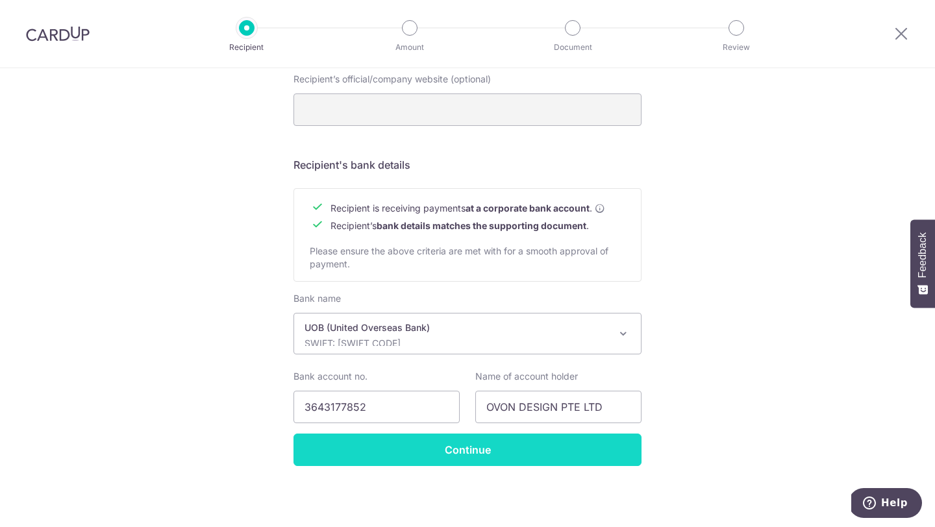
click at [410, 458] on input "Continue" at bounding box center [467, 450] width 348 height 32
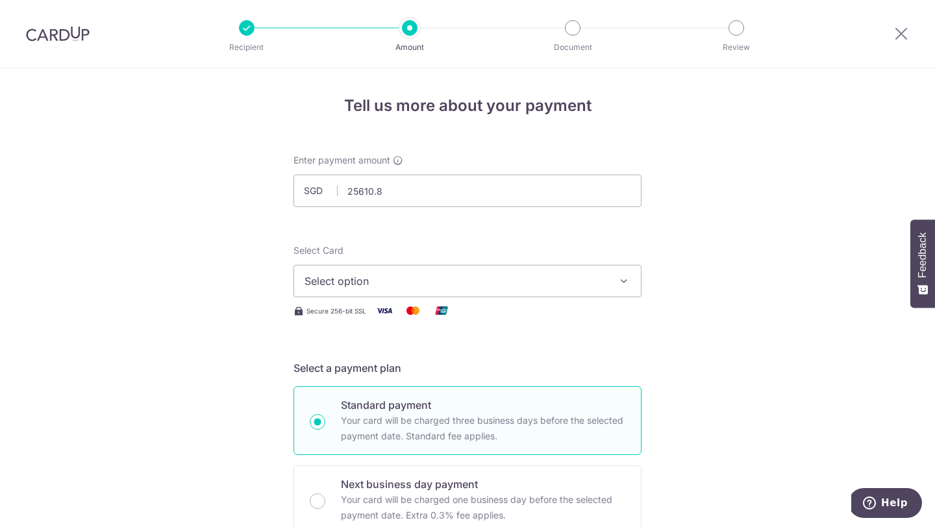
type input "25,610.80"
click at [408, 277] on span "Select option" at bounding box center [455, 281] width 302 height 16
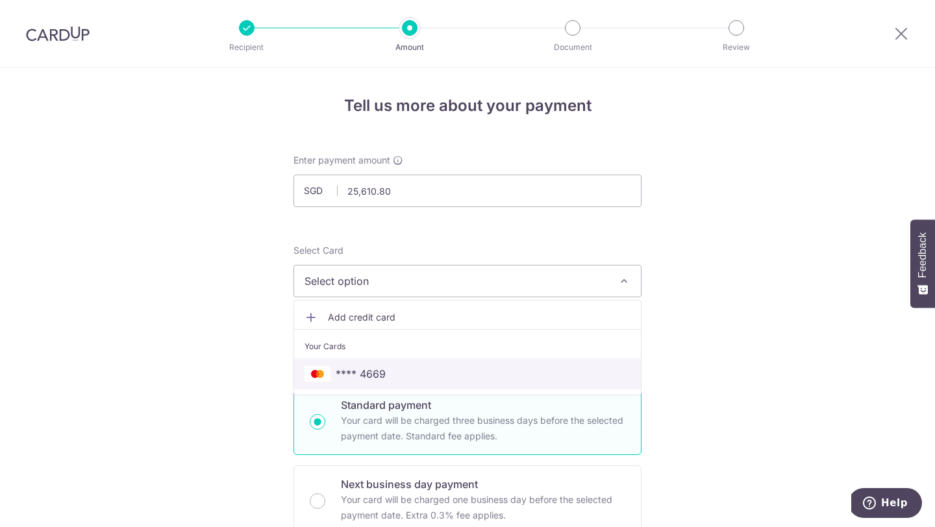
click at [367, 373] on span "**** 4669" at bounding box center [361, 374] width 50 height 16
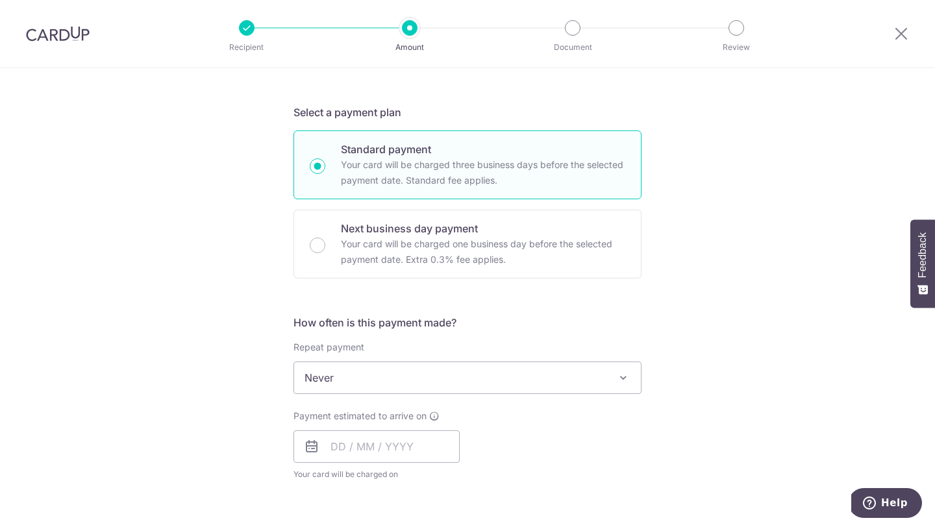
scroll to position [306, 0]
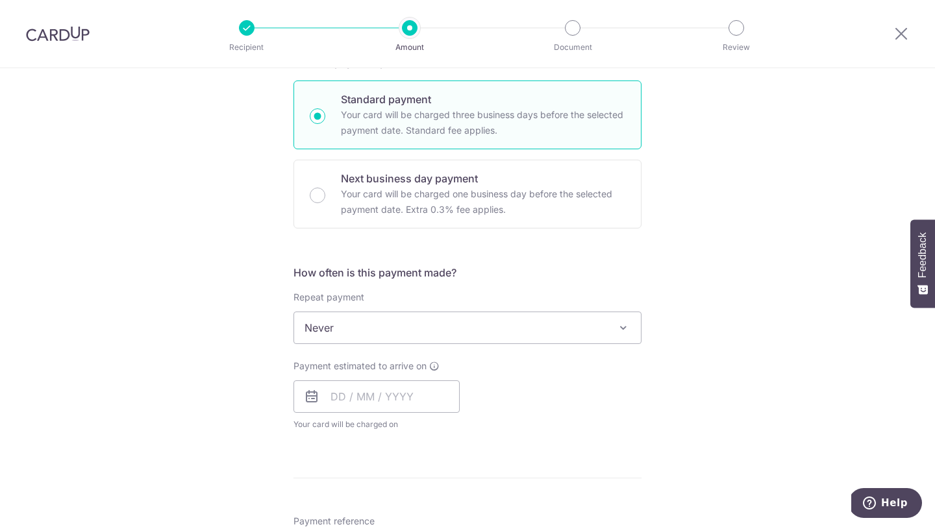
click at [396, 326] on span "Never" at bounding box center [467, 327] width 347 height 31
click at [354, 403] on input "text" at bounding box center [376, 396] width 166 height 32
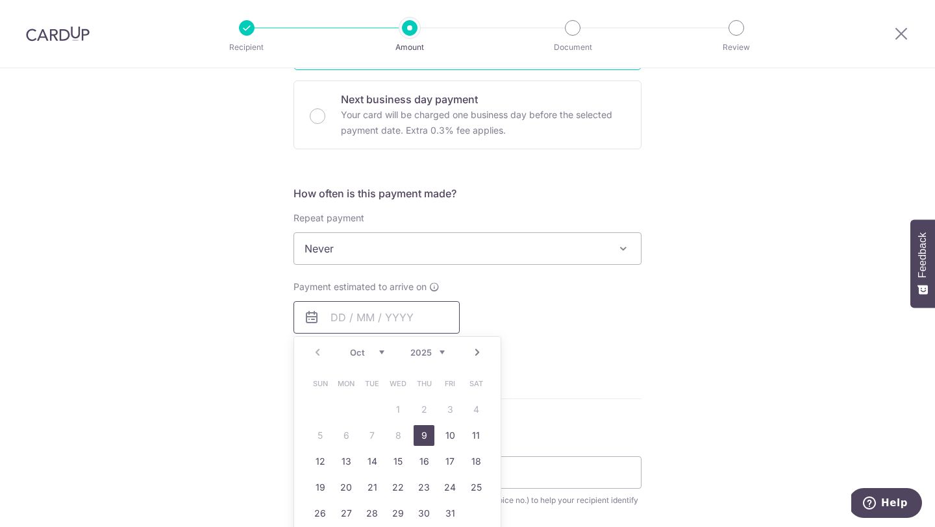
scroll to position [386, 0]
click at [425, 428] on link "9" at bounding box center [423, 434] width 21 height 21
type input "09/10/2025"
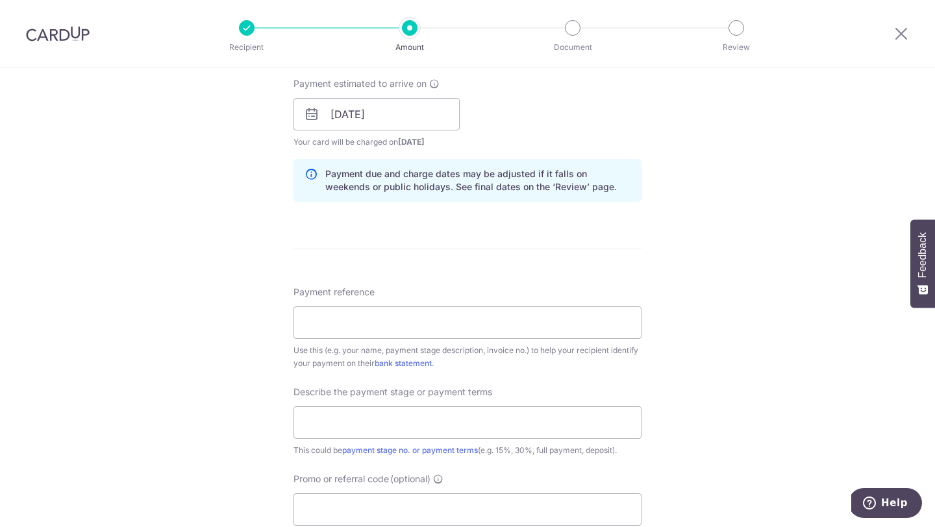
scroll to position [598, 0]
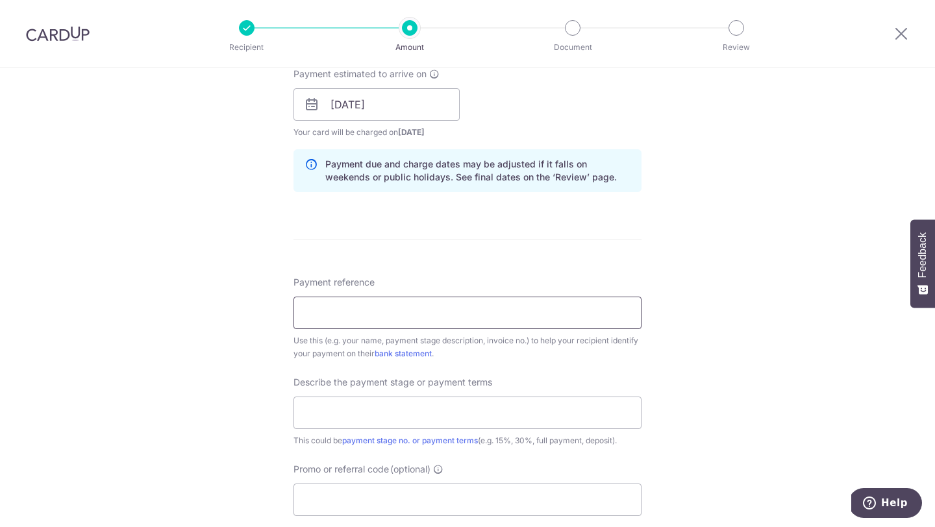
click at [363, 313] on input "Payment reference" at bounding box center [467, 313] width 348 height 32
click at [298, 312] on input "35% of reno payment + 100% VO" at bounding box center [467, 313] width 348 height 32
drag, startPoint x: 343, startPoint y: 312, endPoint x: 537, endPoint y: 313, distance: 194.1
click at [537, 313] on input "Joey L35% of reno payment + 100% VO" at bounding box center [467, 313] width 348 height 32
drag, startPoint x: 504, startPoint y: 317, endPoint x: 341, endPoint y: 317, distance: 162.9
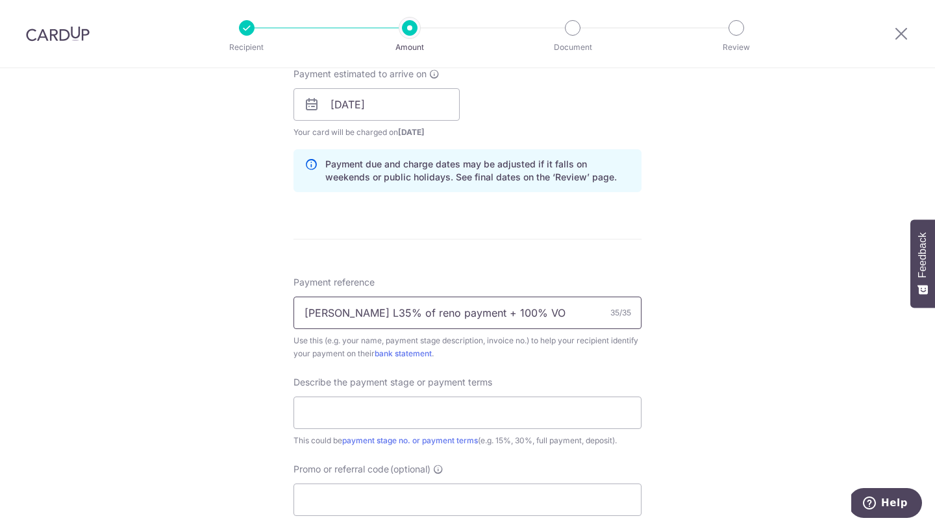
click at [341, 317] on input "Joey L35% of reno payment + 100% VO" at bounding box center [467, 313] width 348 height 32
drag, startPoint x: 340, startPoint y: 317, endPoint x: 497, endPoint y: 314, distance: 156.5
click at [497, 314] on input "Joey L35% of reno payment + 100% VO" at bounding box center [467, 313] width 348 height 32
drag, startPoint x: 497, startPoint y: 314, endPoint x: 506, endPoint y: 314, distance: 9.1
click at [504, 314] on input "Joey L35% of reno payment + 100% VO" at bounding box center [467, 313] width 348 height 32
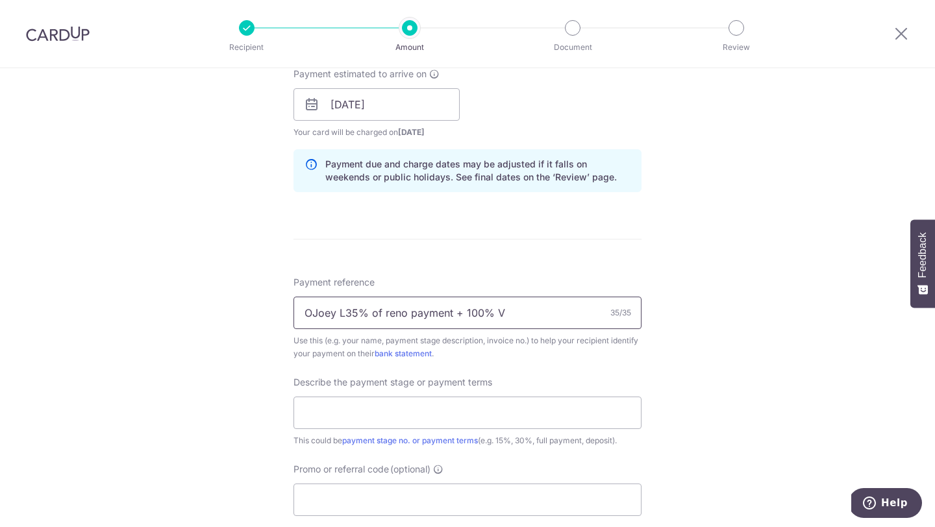
click at [340, 317] on input "OJoey L35% of reno payment + 100% V" at bounding box center [467, 313] width 348 height 32
drag, startPoint x: 340, startPoint y: 317, endPoint x: 486, endPoint y: 325, distance: 146.3
click at [486, 325] on input "OJoey L35% of reno payment + 100% V" at bounding box center [467, 313] width 348 height 32
type input "OJoey"
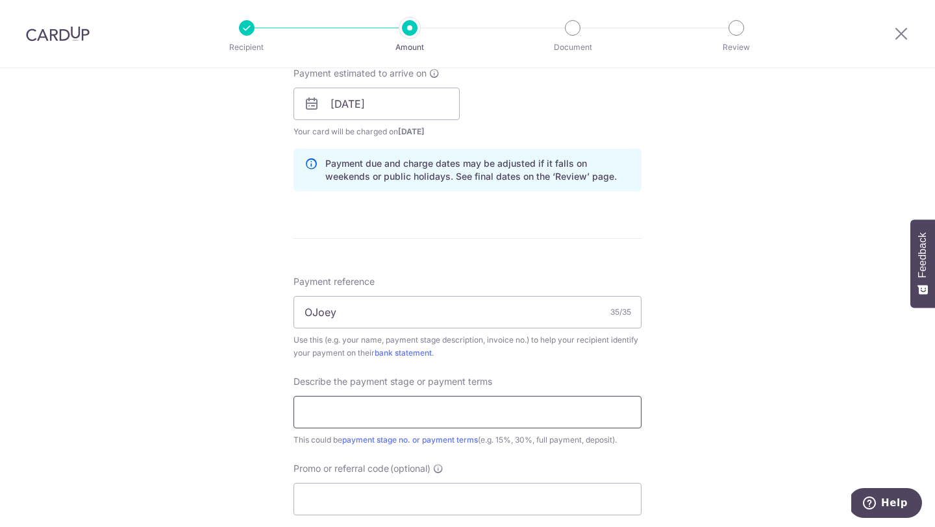
click at [315, 424] on input "text" at bounding box center [467, 412] width 348 height 32
paste input "L35% of reno payment + 100% V"
type input "L35% of reno payment + 100% V"
click at [312, 316] on input "OJoey" at bounding box center [467, 312] width 348 height 32
type input "Joey"
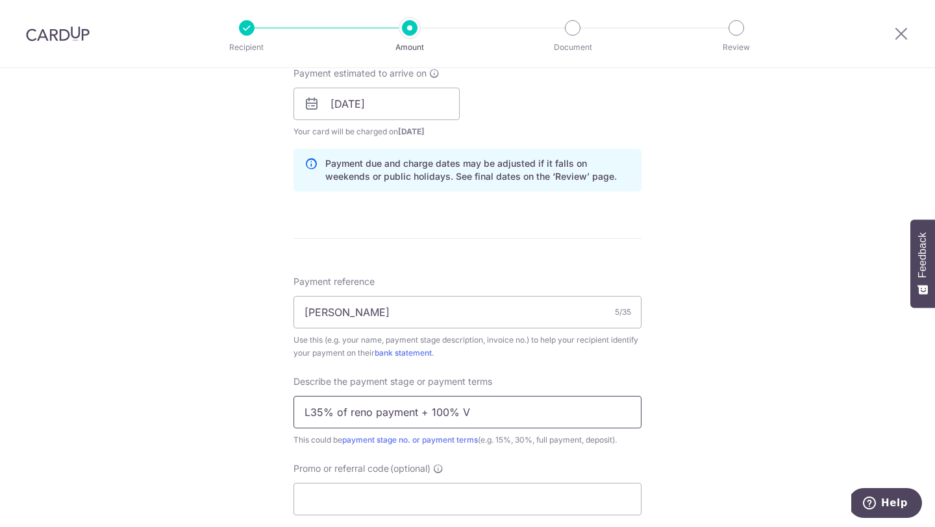
click at [312, 415] on input "L35% of reno payment + 100% V" at bounding box center [467, 412] width 348 height 32
type input "35% of reno payment + 100% V"
click at [352, 318] on input "Joey" at bounding box center [467, 312] width 348 height 32
type input "[PERSON_NAME]"
click at [462, 412] on input "35% of reno payment + 100% V" at bounding box center [467, 412] width 348 height 32
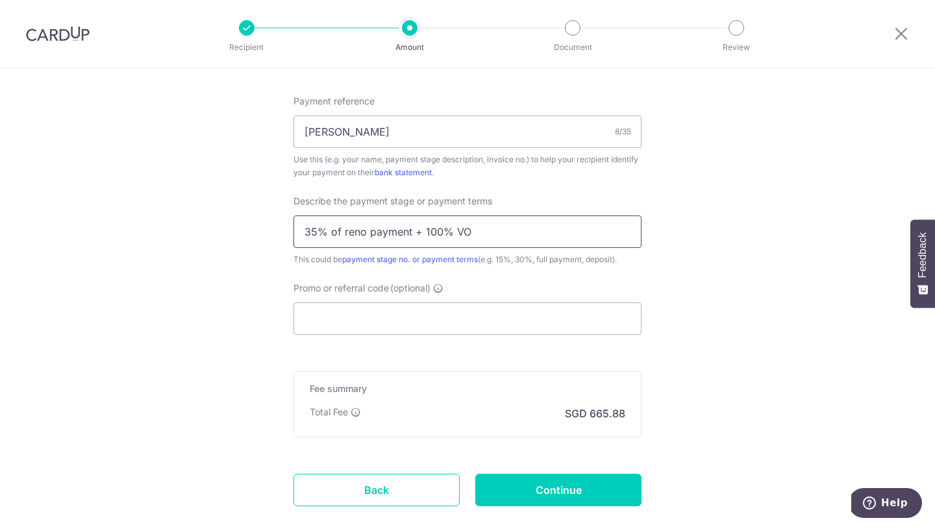
scroll to position [783, 0]
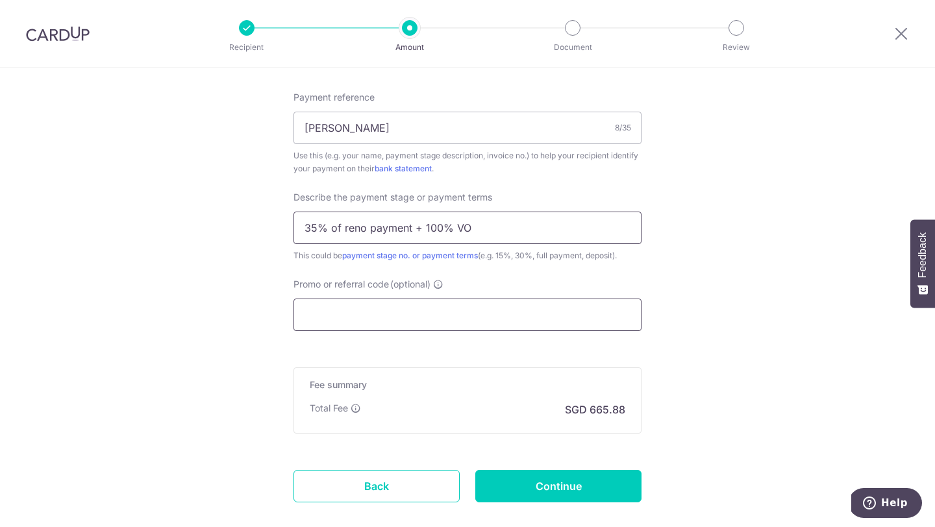
type input "35% of reno payment + 100% VO"
click at [352, 317] on input "Promo or referral code (optional)" at bounding box center [467, 315] width 348 height 32
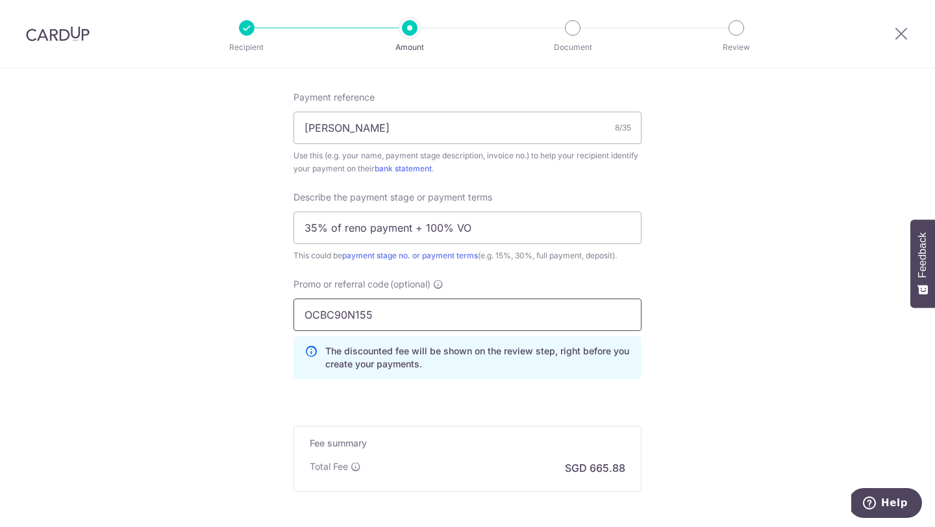
type input "OCBC90N155"
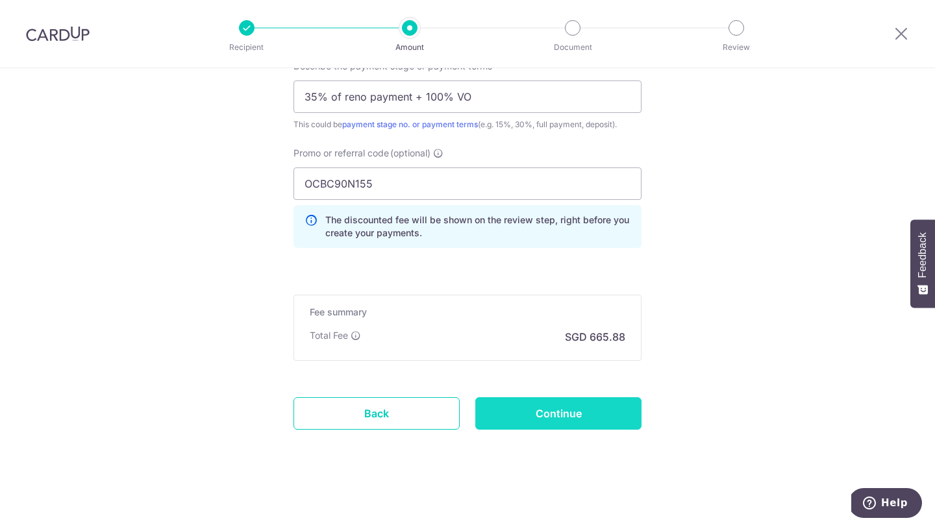
click at [578, 418] on input "Continue" at bounding box center [558, 413] width 166 height 32
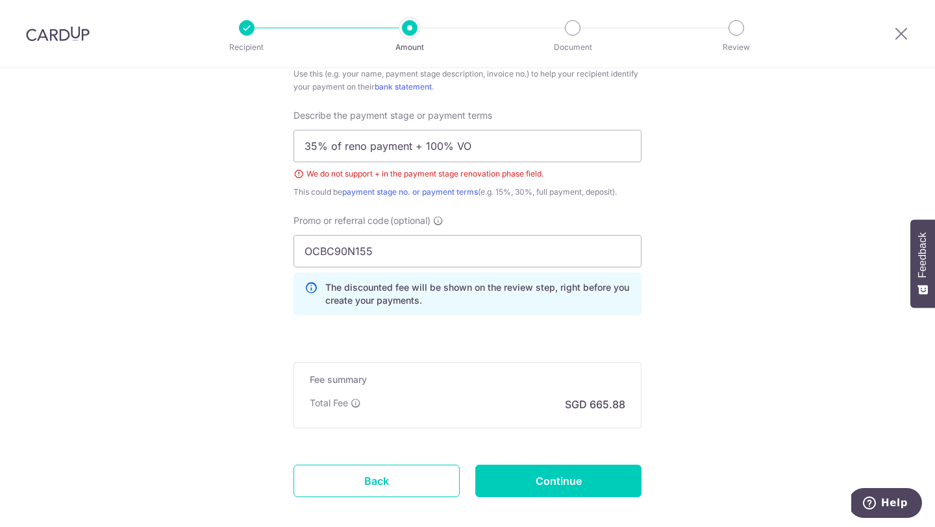
scroll to position [788, 0]
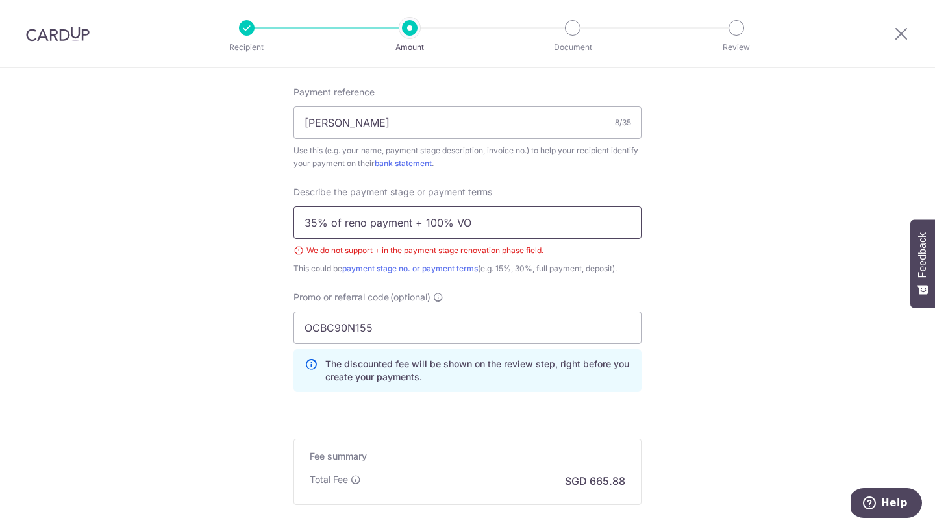
click at [421, 228] on input "35% of reno payment + 100% VO" at bounding box center [467, 222] width 348 height 32
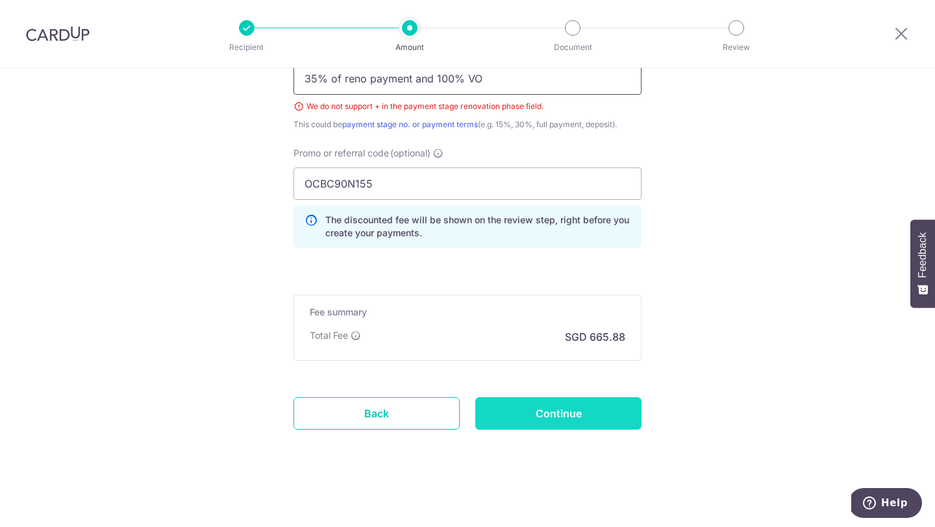
type input "35% of reno payment and 100% VO"
click at [537, 417] on input "Continue" at bounding box center [558, 413] width 166 height 32
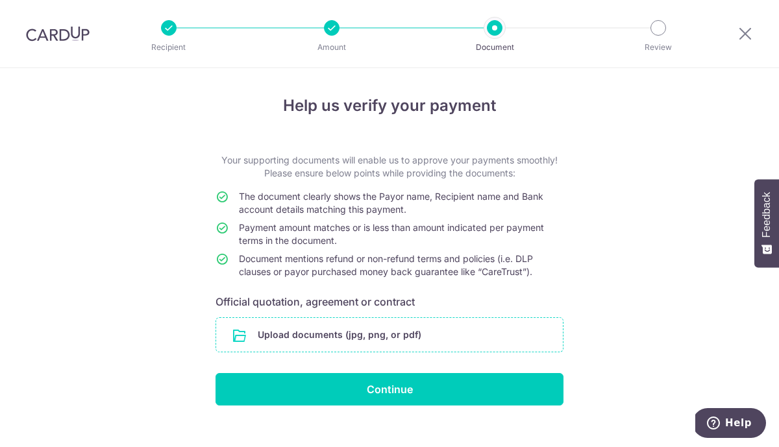
click at [315, 329] on input "file" at bounding box center [389, 335] width 347 height 34
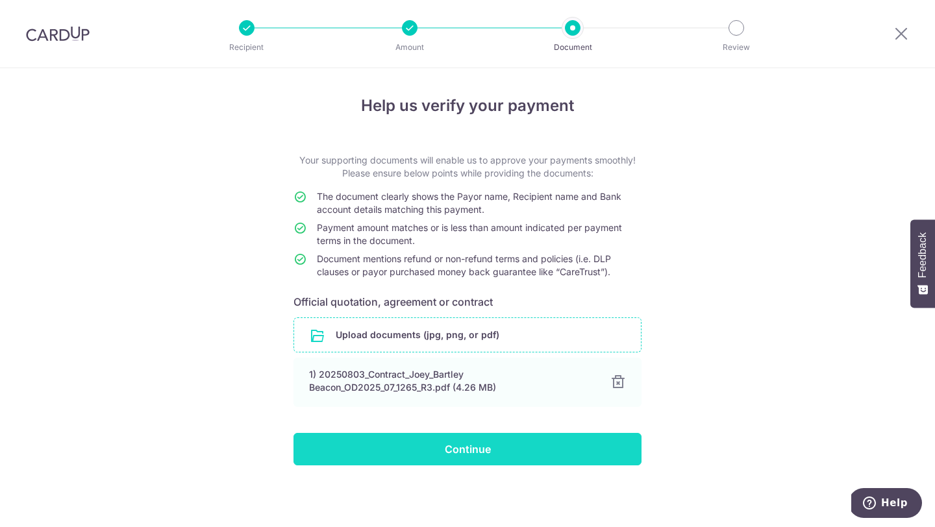
click at [446, 460] on input "Continue" at bounding box center [467, 449] width 348 height 32
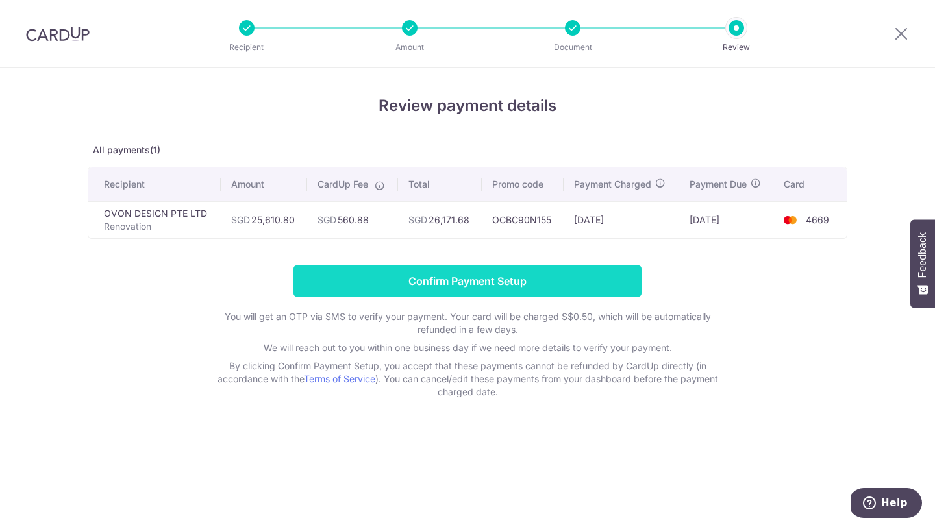
click at [458, 286] on input "Confirm Payment Setup" at bounding box center [467, 281] width 348 height 32
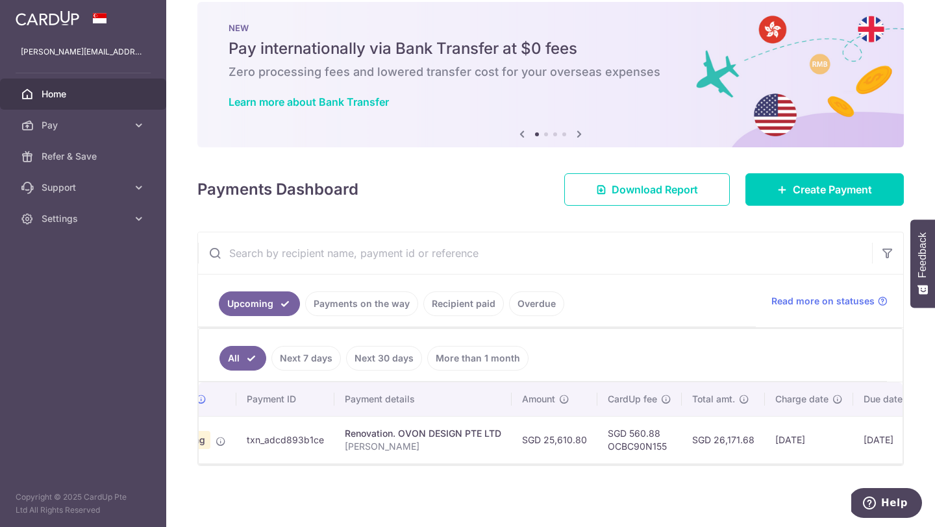
scroll to position [0, 79]
